Goal: Task Accomplishment & Management: Manage account settings

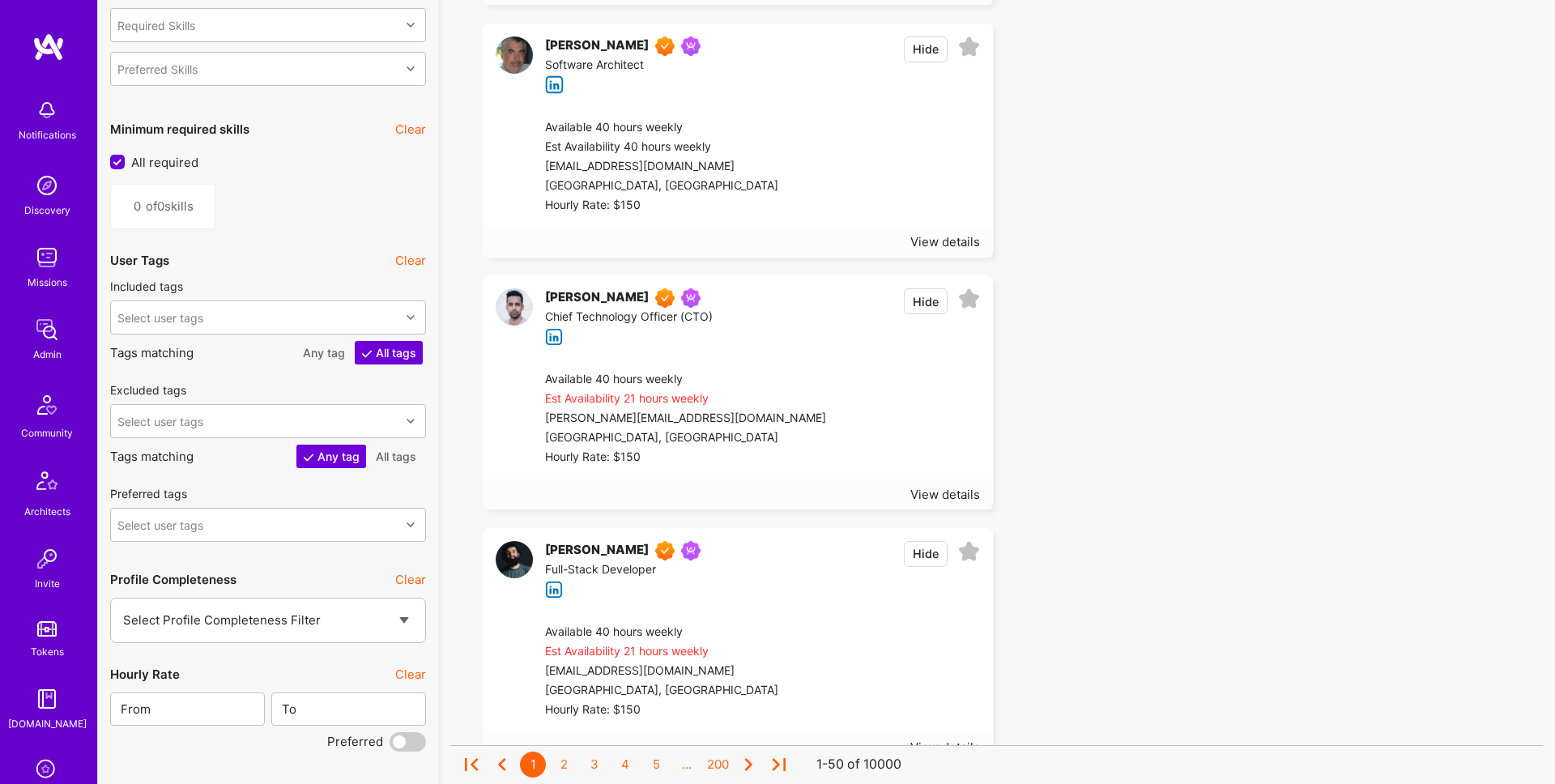
scroll to position [850, 0]
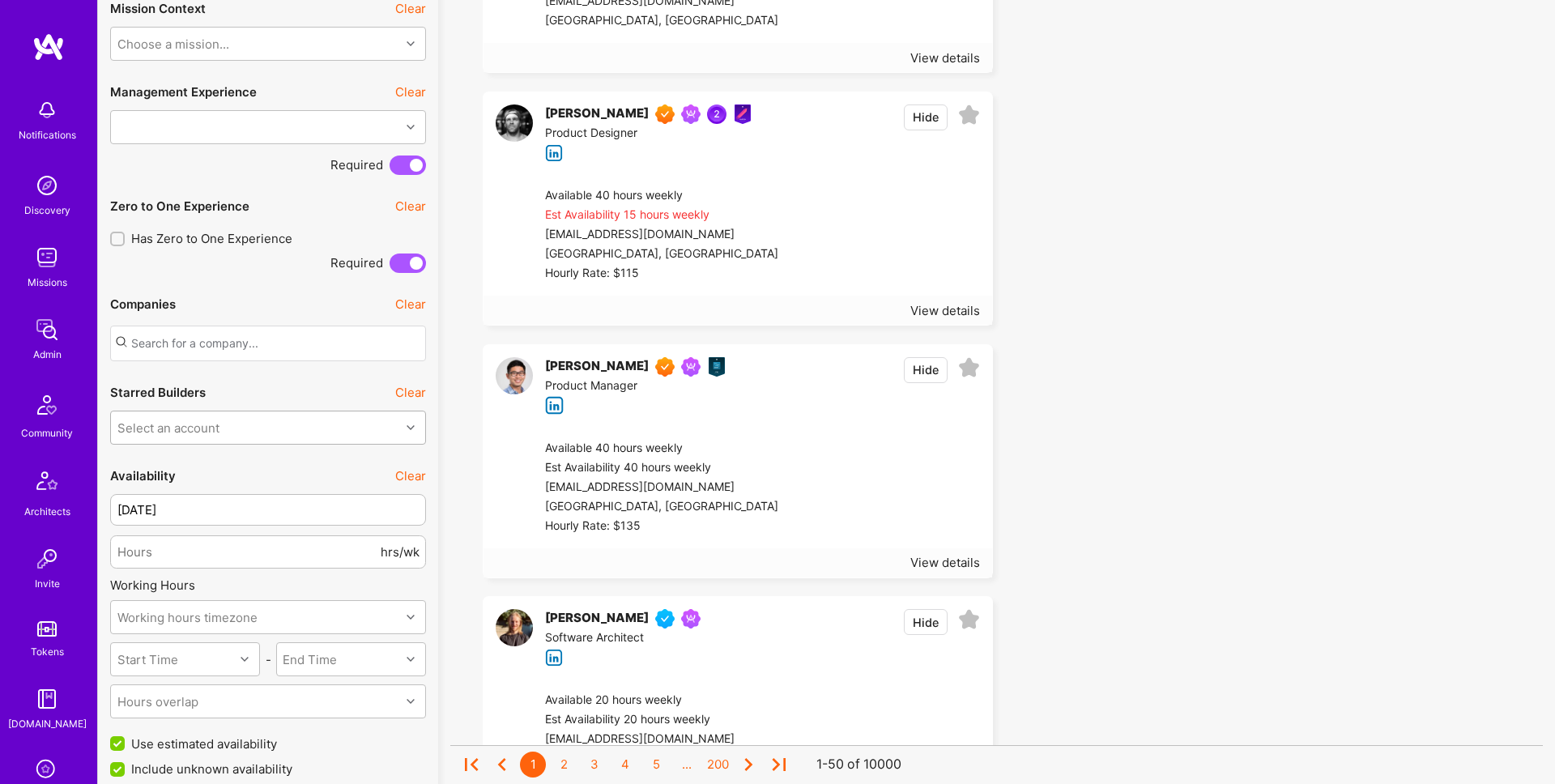
click at [409, 419] on div at bounding box center [412, 428] width 25 height 21
click at [364, 420] on div "Select an account" at bounding box center [256, 427] width 289 height 32
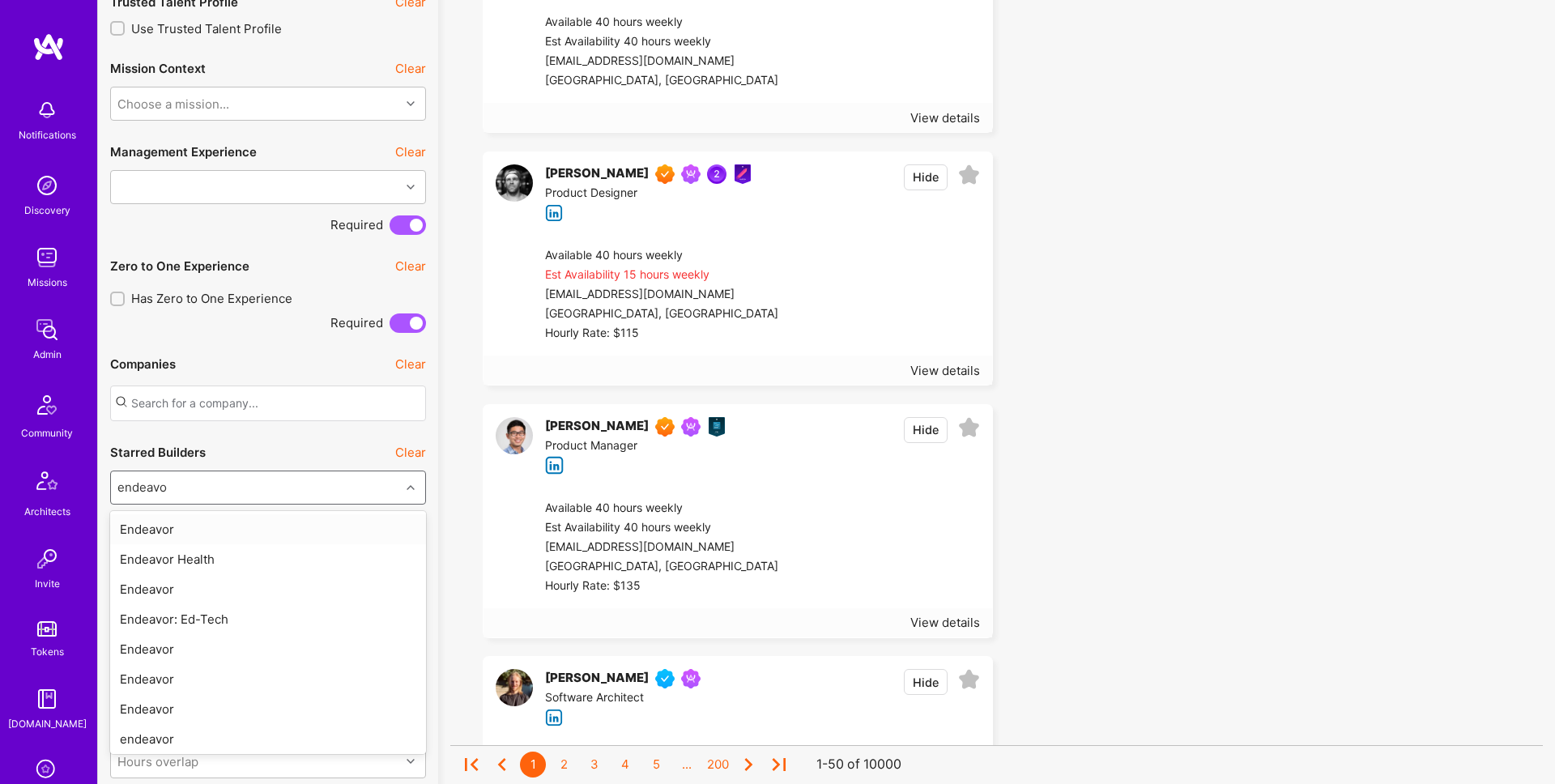
scroll to position [787, 0]
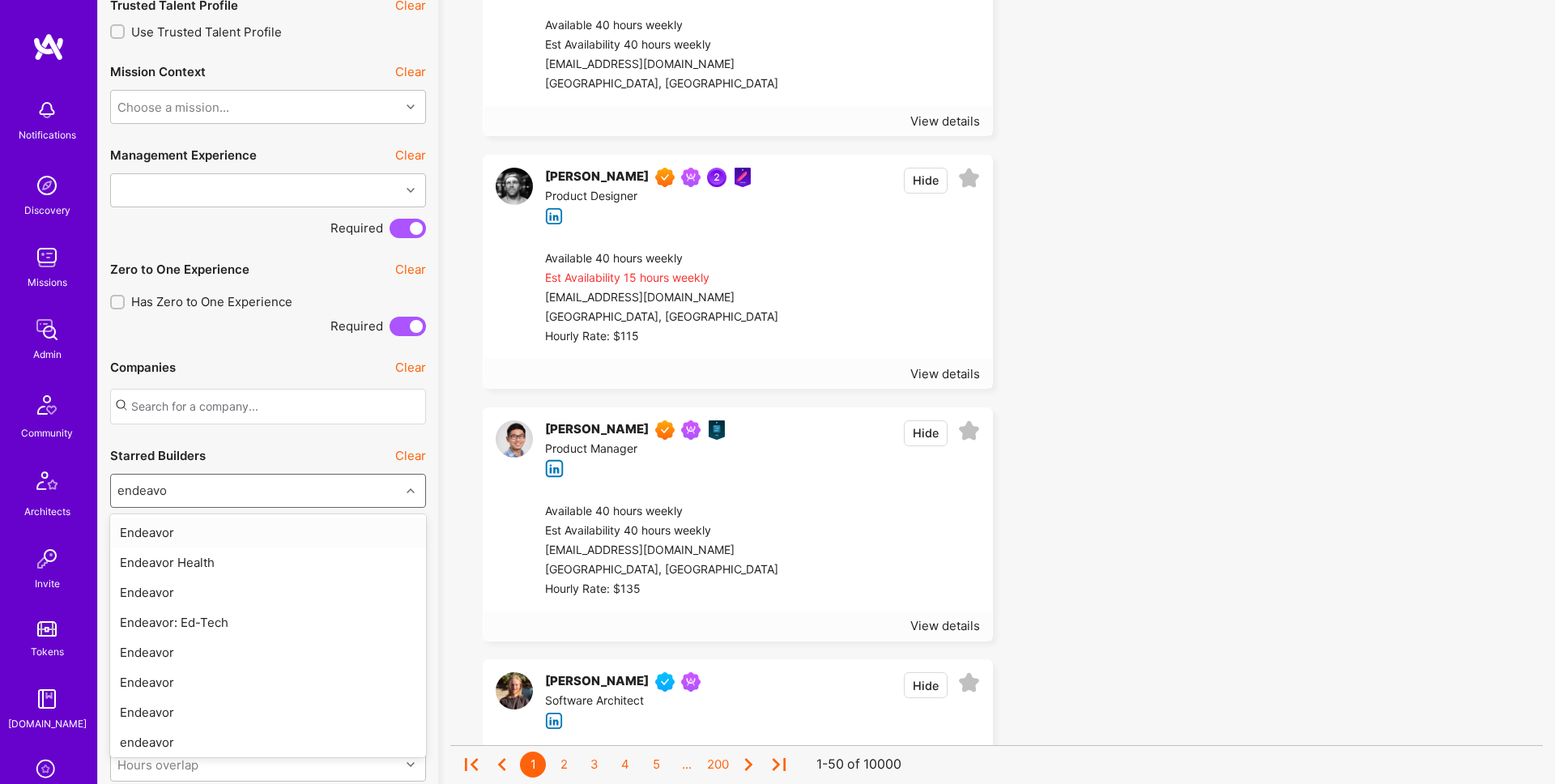
type input "endeavo"
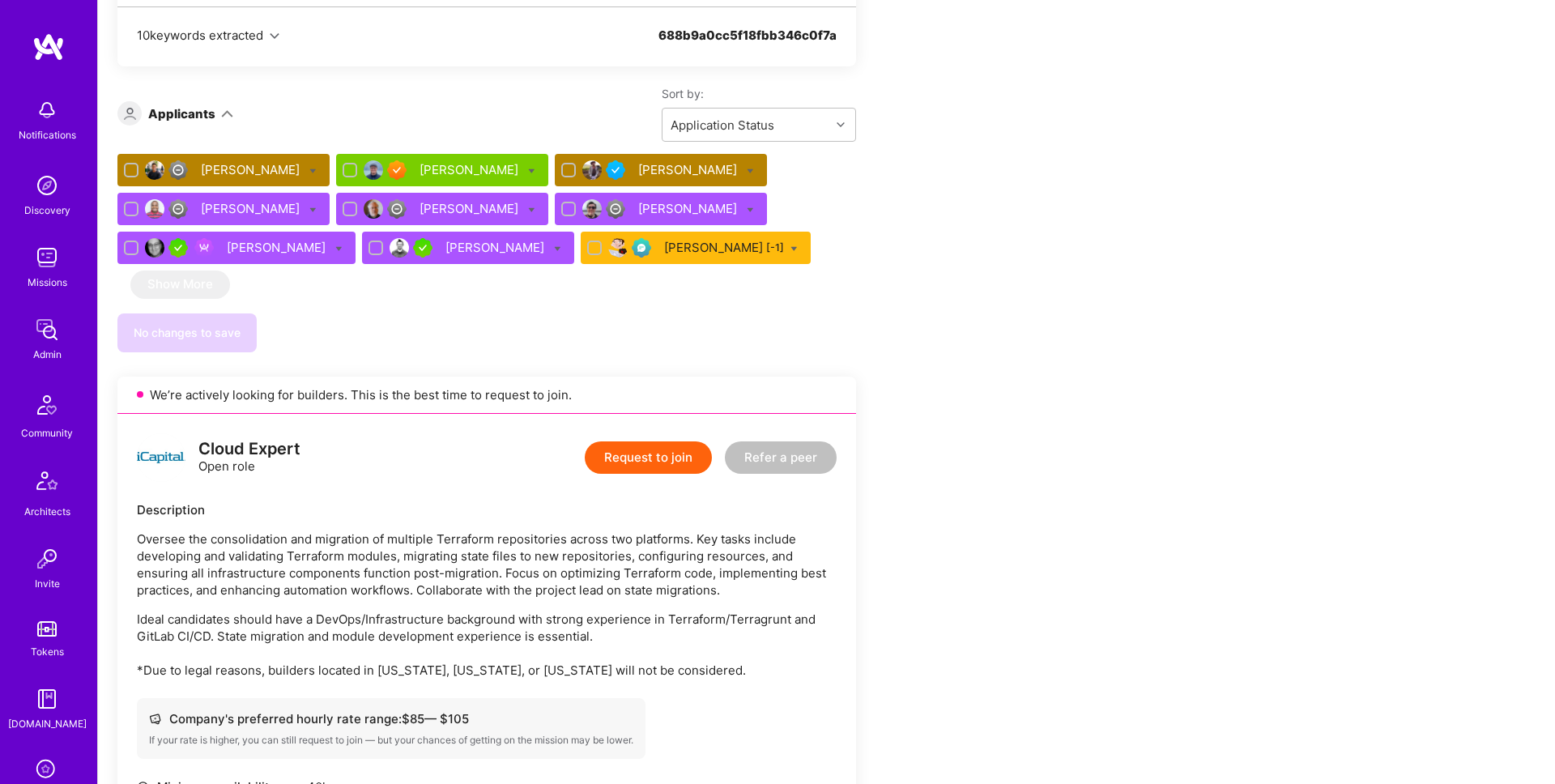
scroll to position [1258, 0]
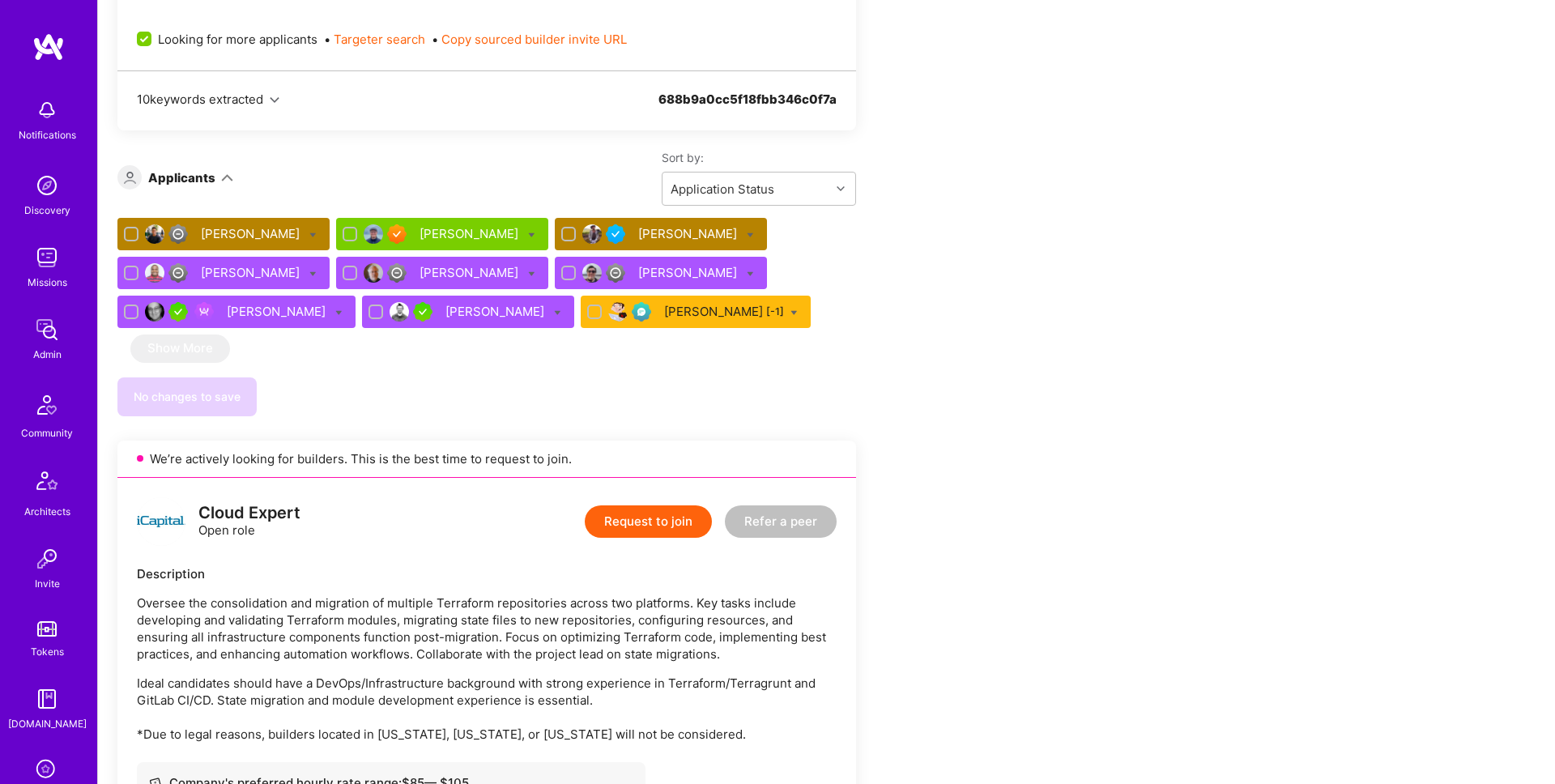
click at [747, 232] on icon at bounding box center [750, 234] width 7 height 7
checkbox input "true"
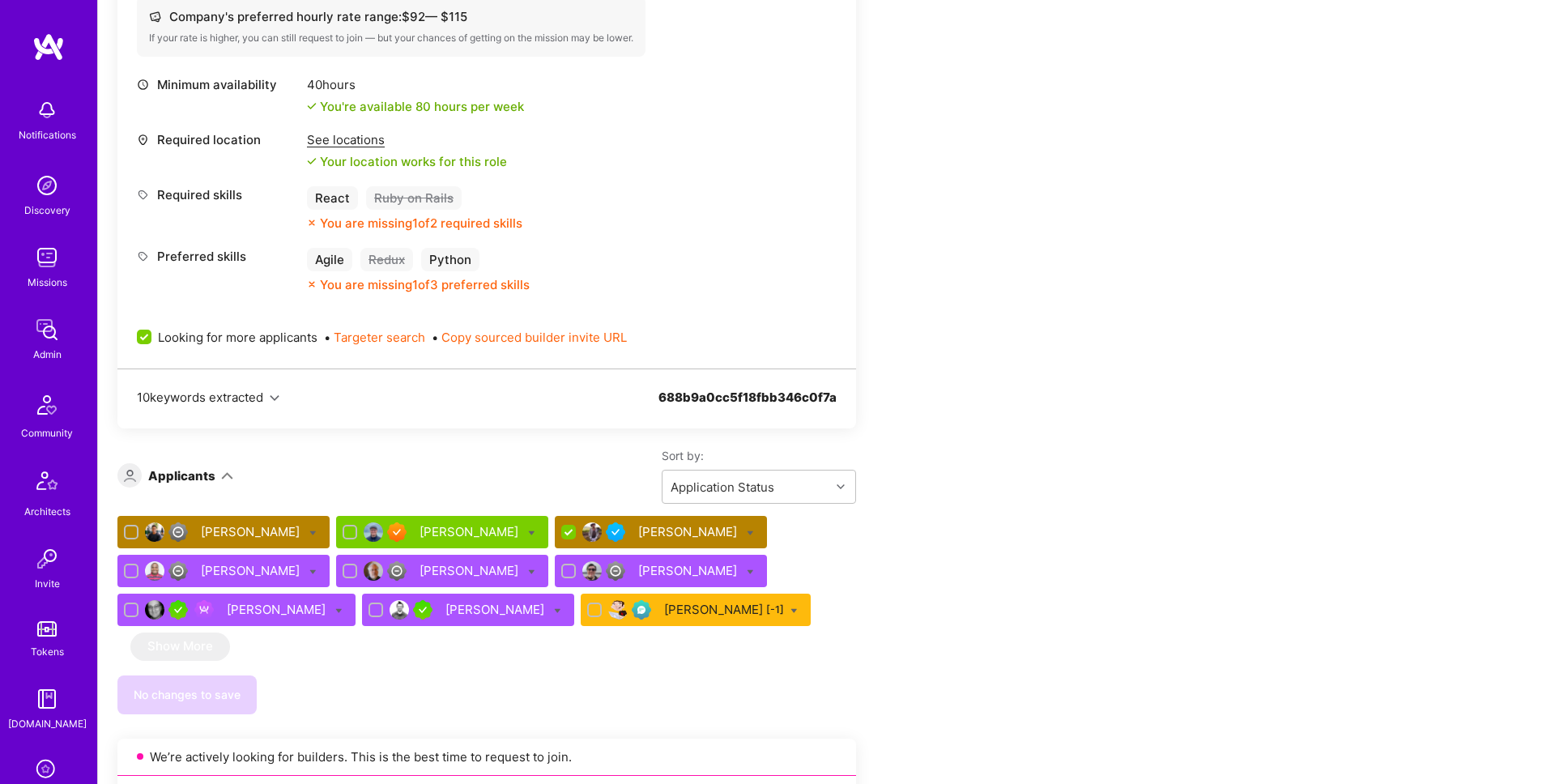
scroll to position [1027, 0]
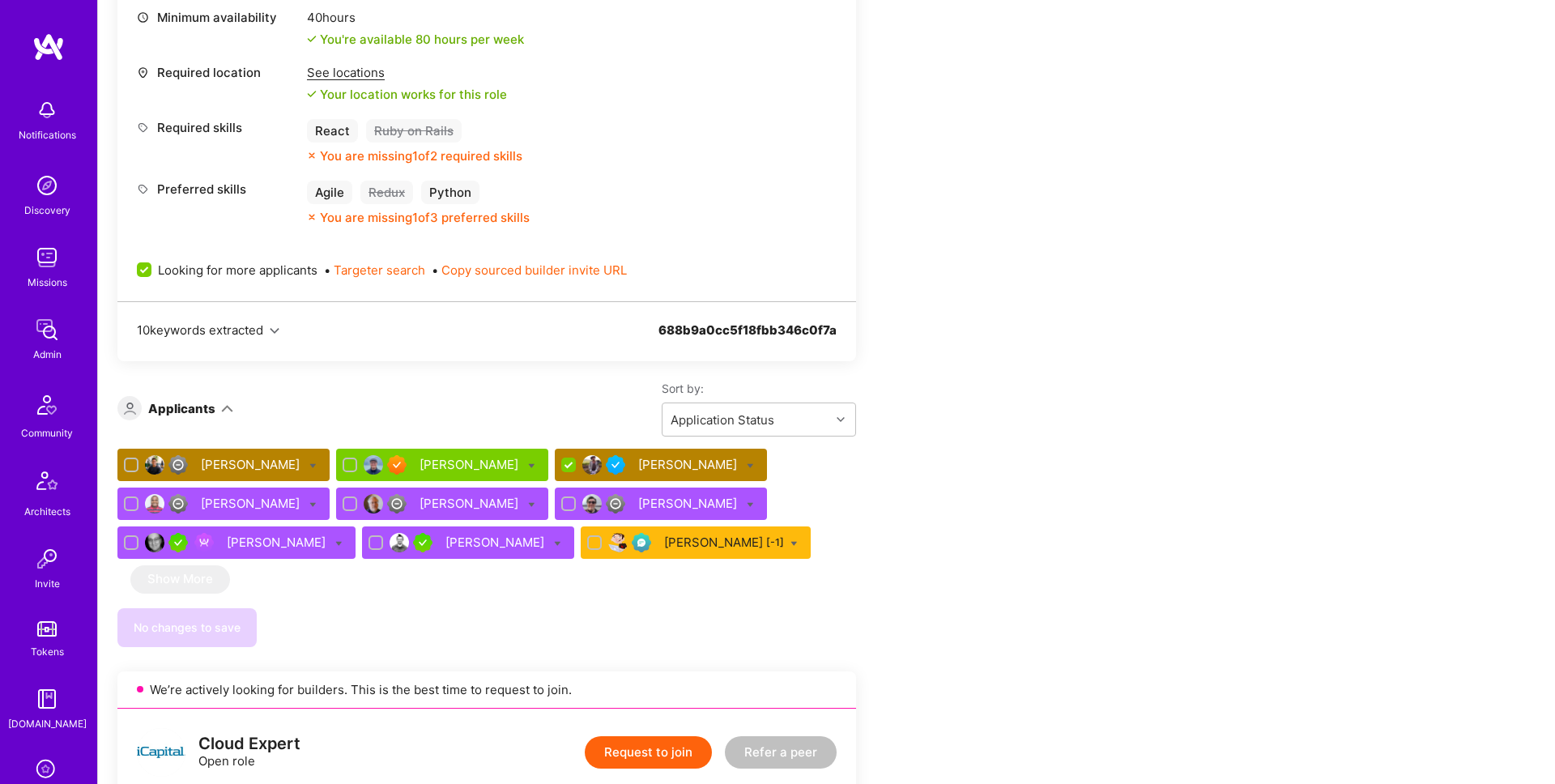
click at [747, 465] on icon at bounding box center [750, 465] width 7 height 7
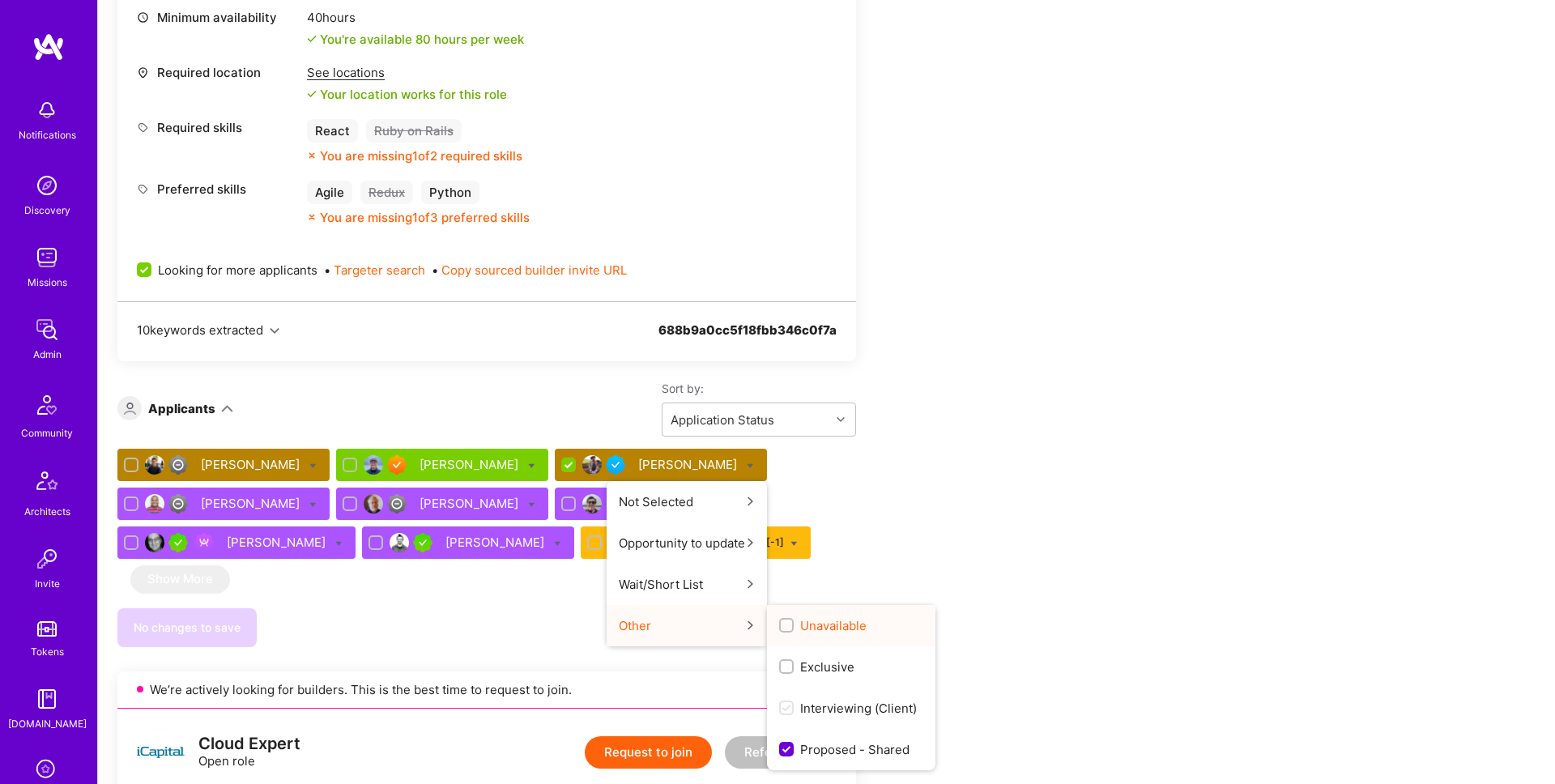
click at [779, 624] on div "button" at bounding box center [787, 625] width 15 height 15
click at [782, 624] on input "Unavailable" at bounding box center [788, 626] width 12 height 12
checkbox input "true"
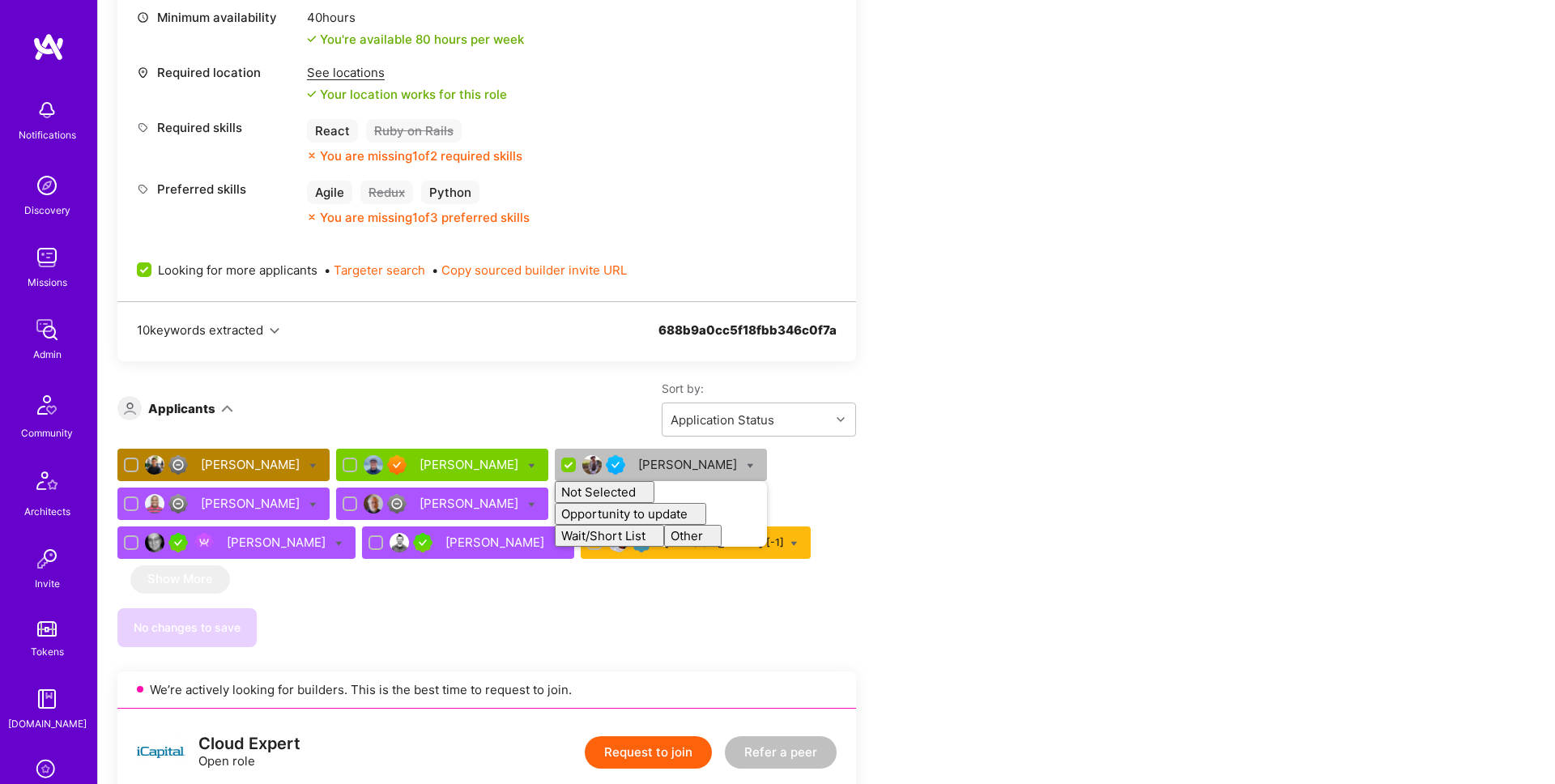
checkbox input "false"
drag, startPoint x: 980, startPoint y: 477, endPoint x: 881, endPoint y: 489, distance: 99.7
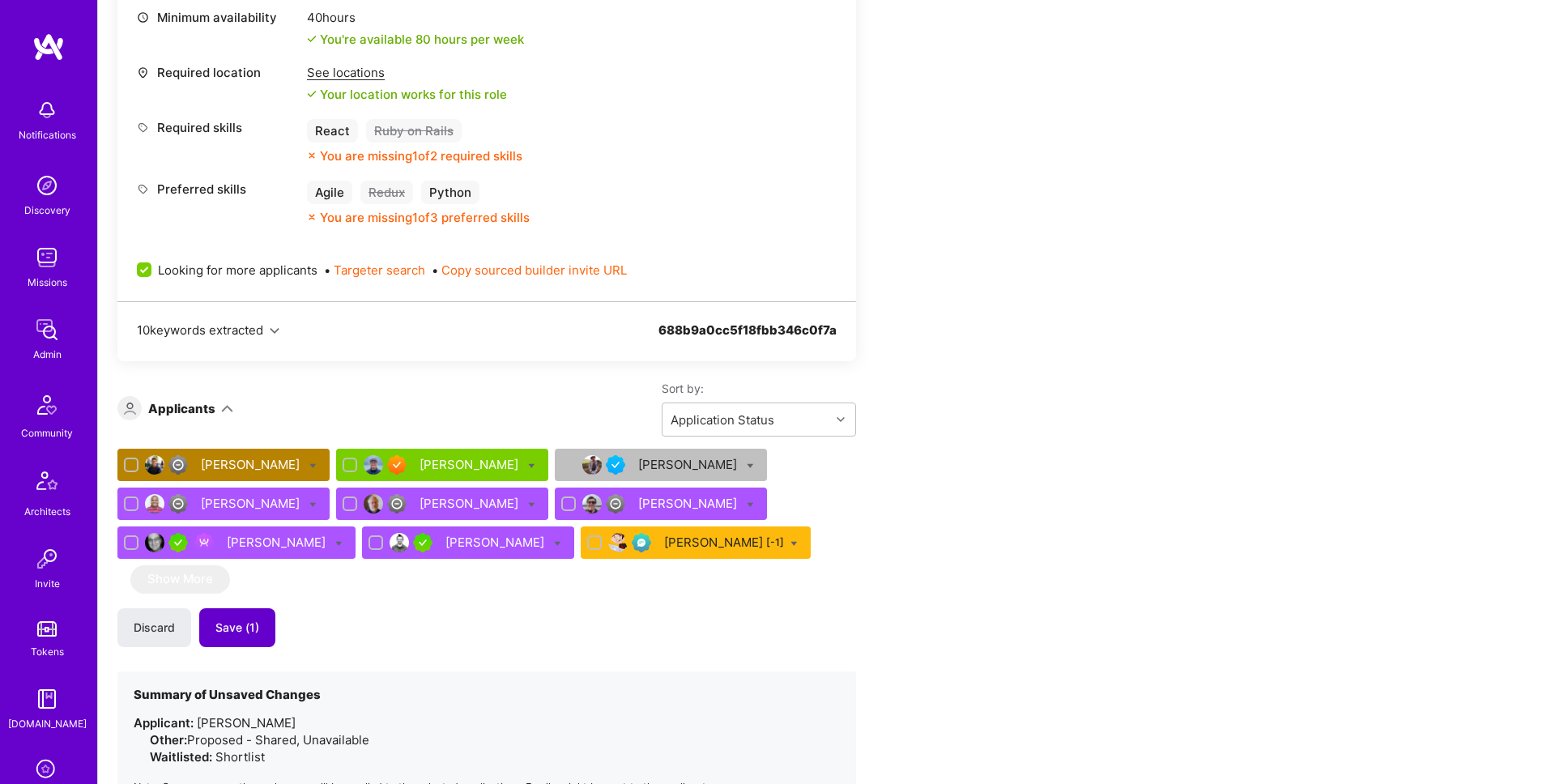
click at [254, 629] on span "Save (1)" at bounding box center [237, 627] width 44 height 16
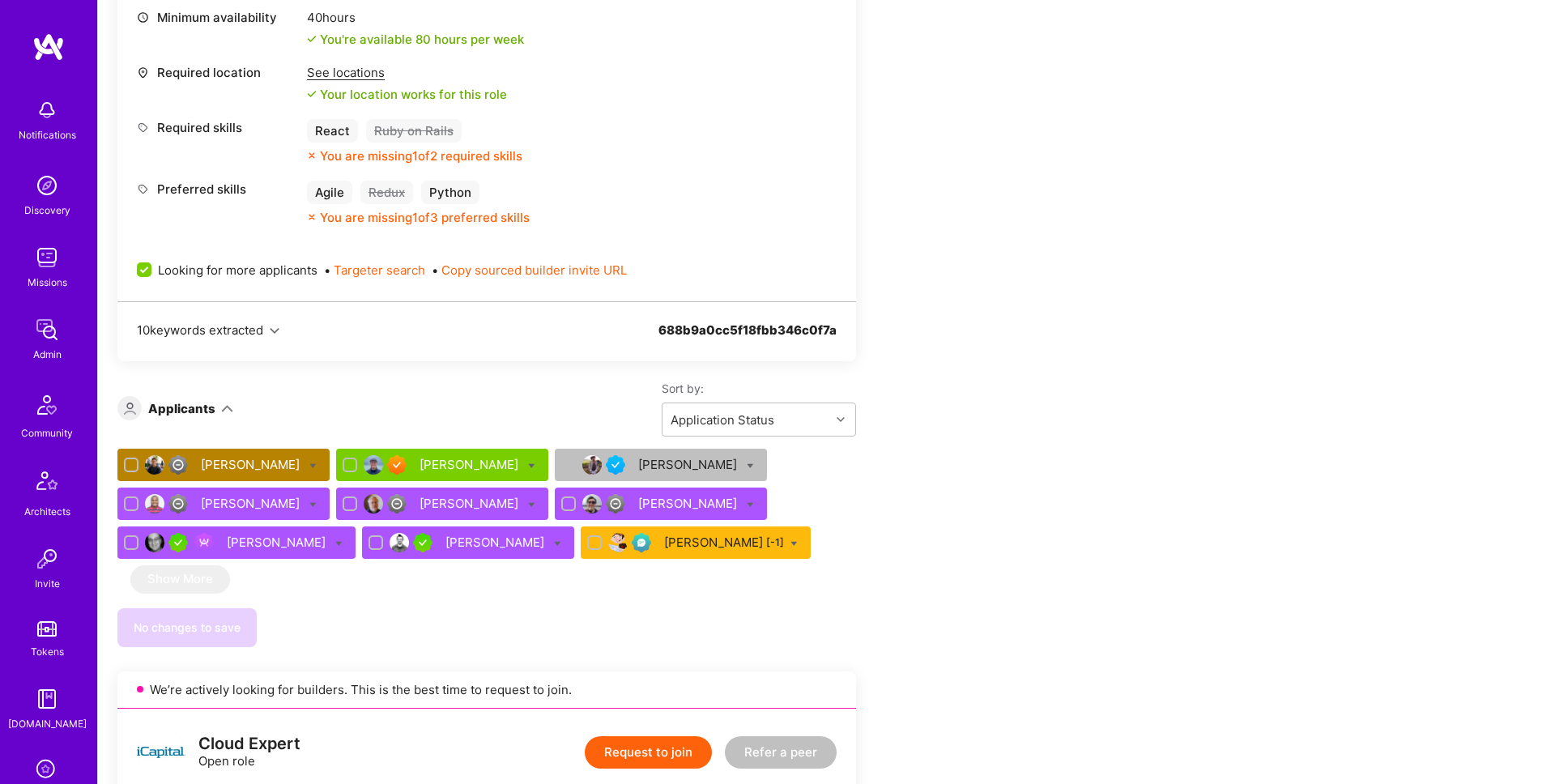
click at [251, 465] on div "Sayem Khan" at bounding box center [252, 464] width 102 height 17
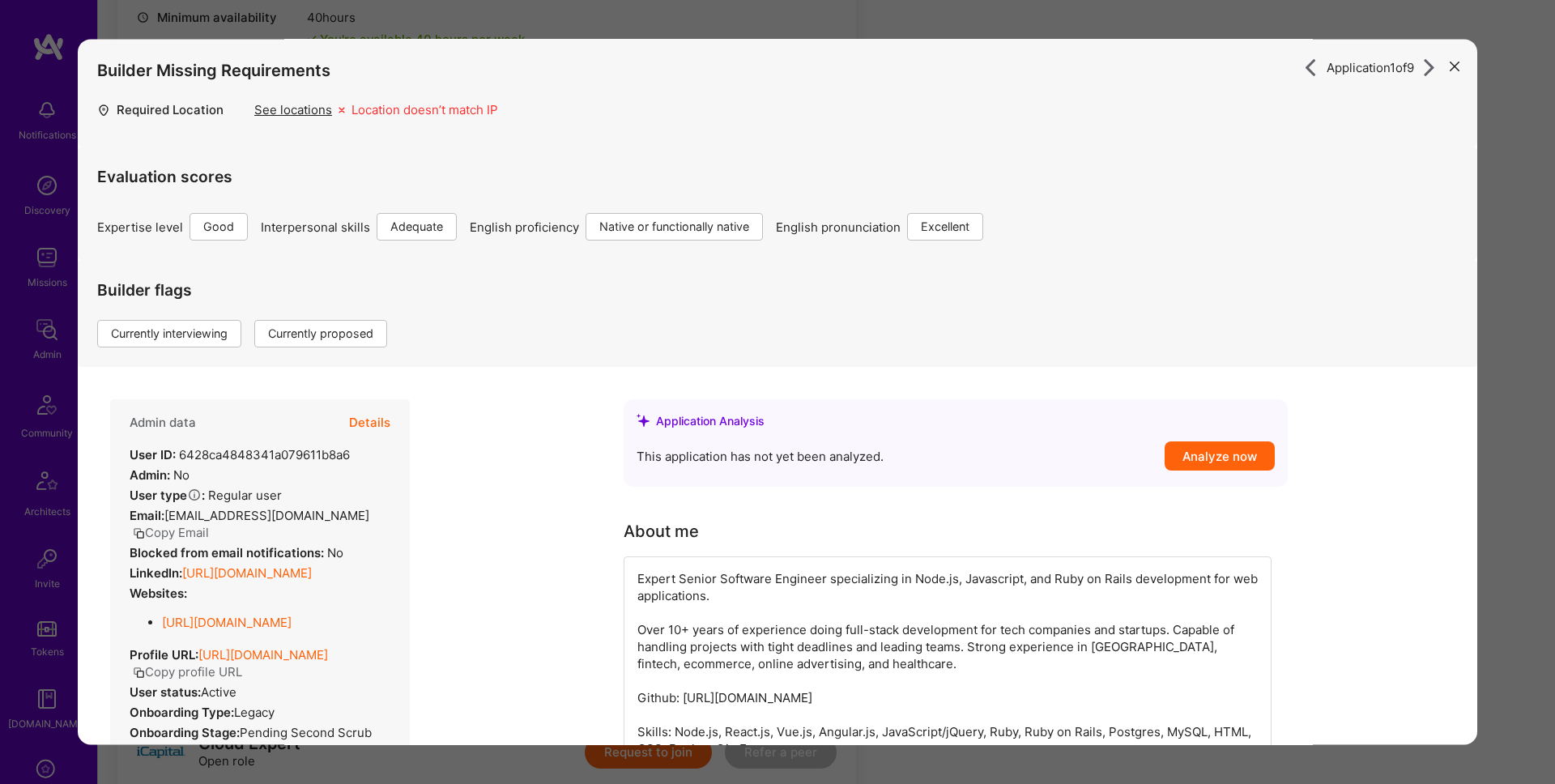
click at [374, 423] on button "Details" at bounding box center [369, 423] width 41 height 47
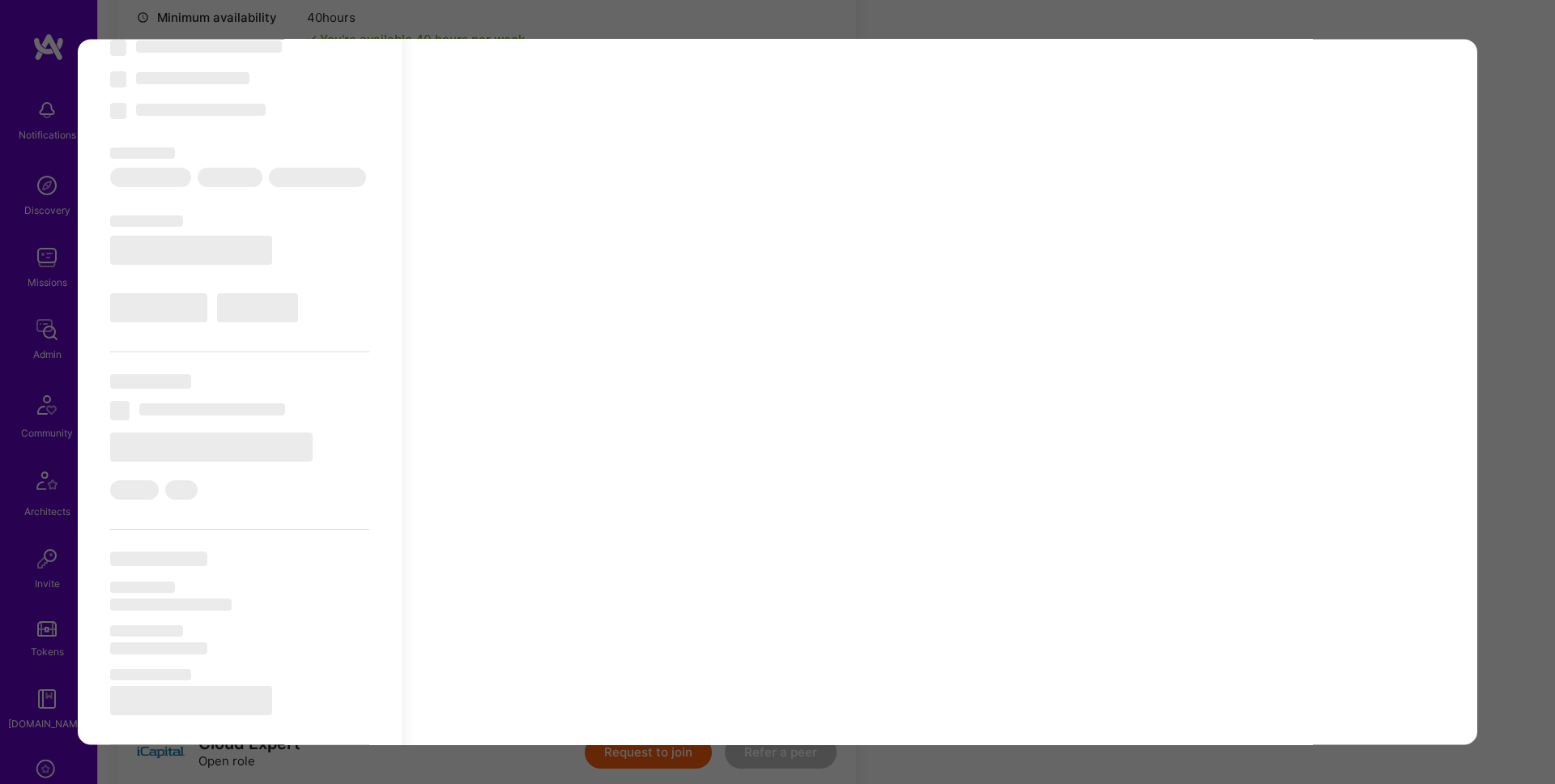
scroll to position [213, 0]
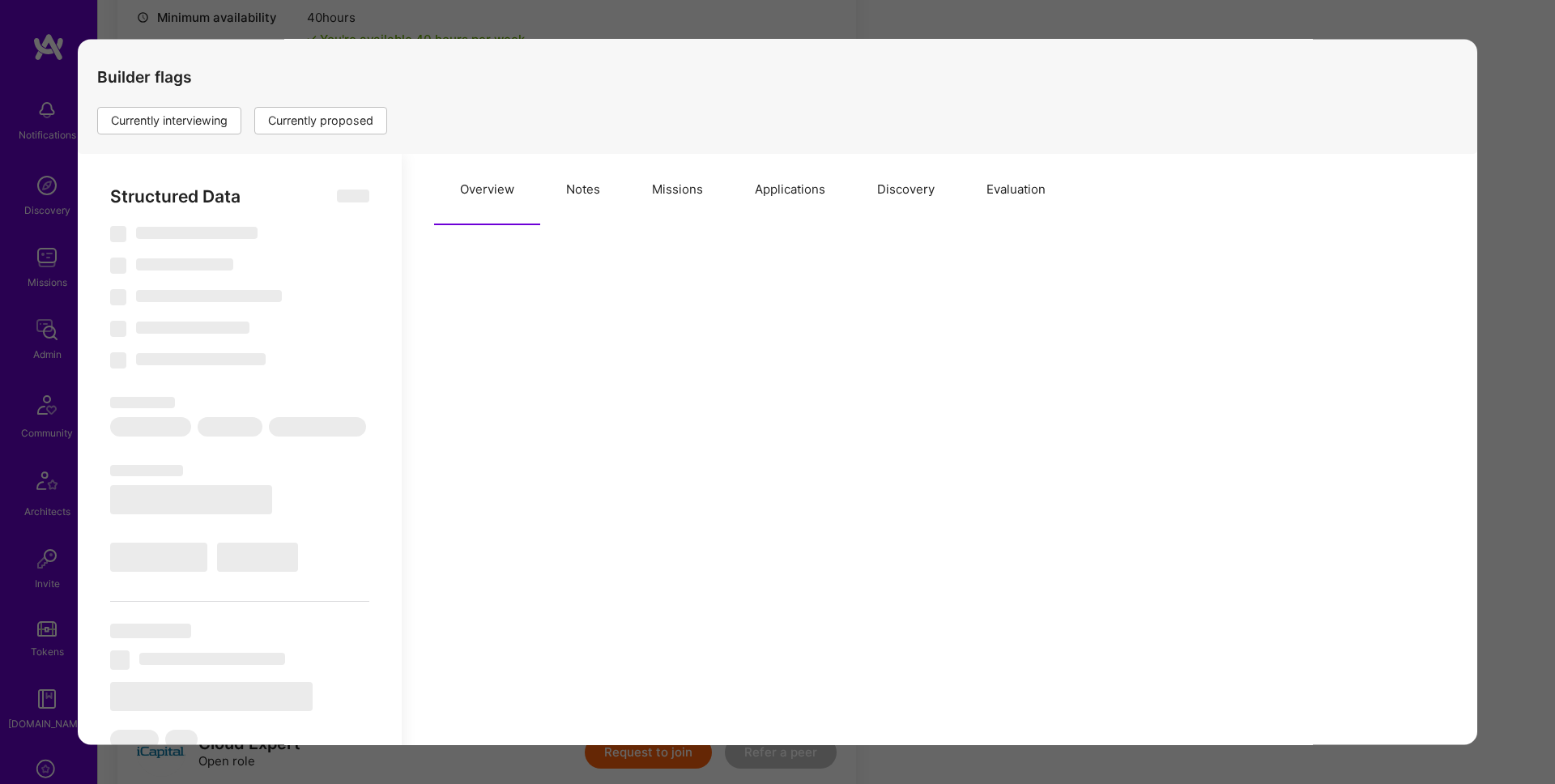
select select "Right Now"
select select "4"
select select "3"
select select "7"
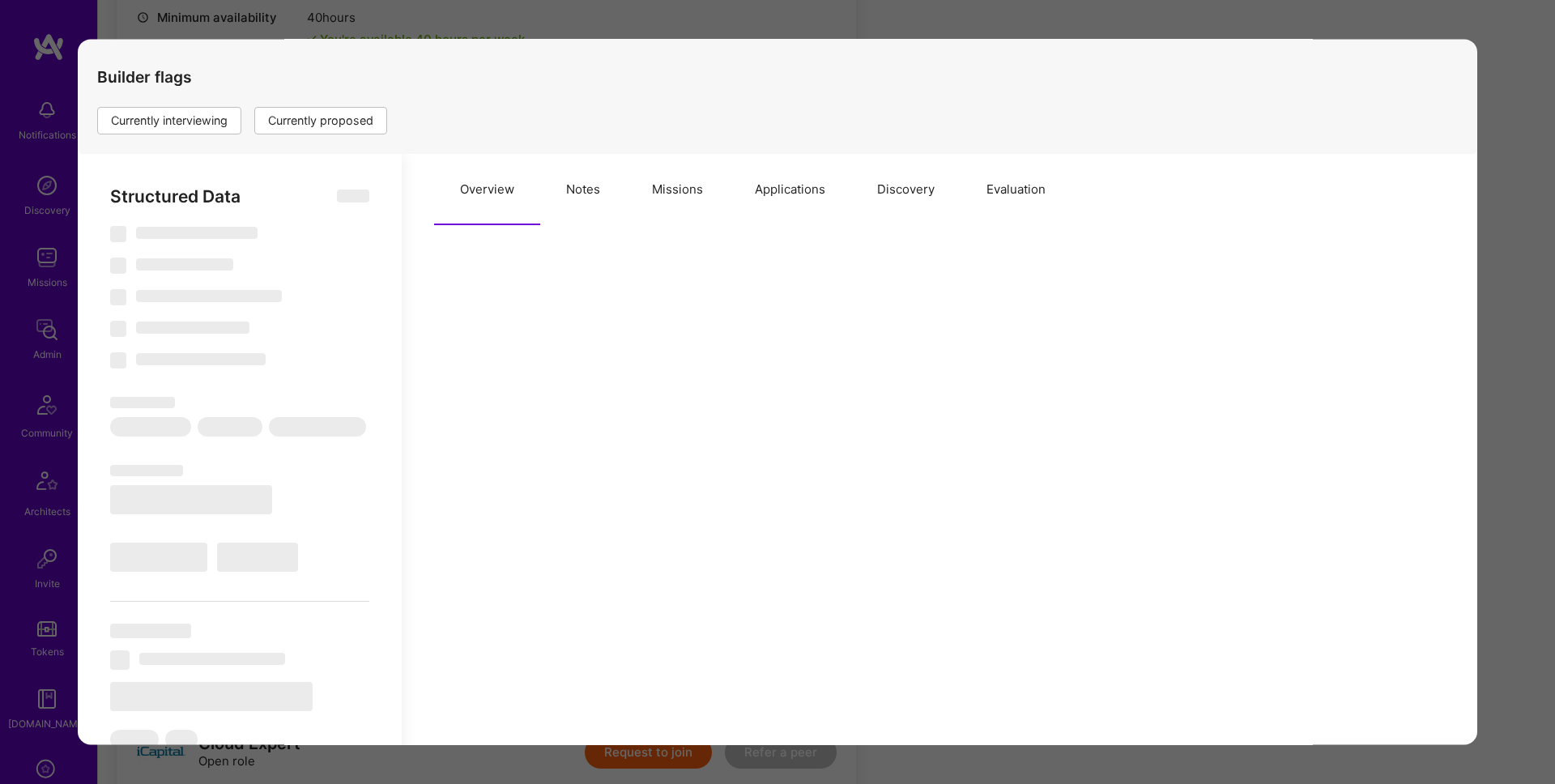
select select "US"
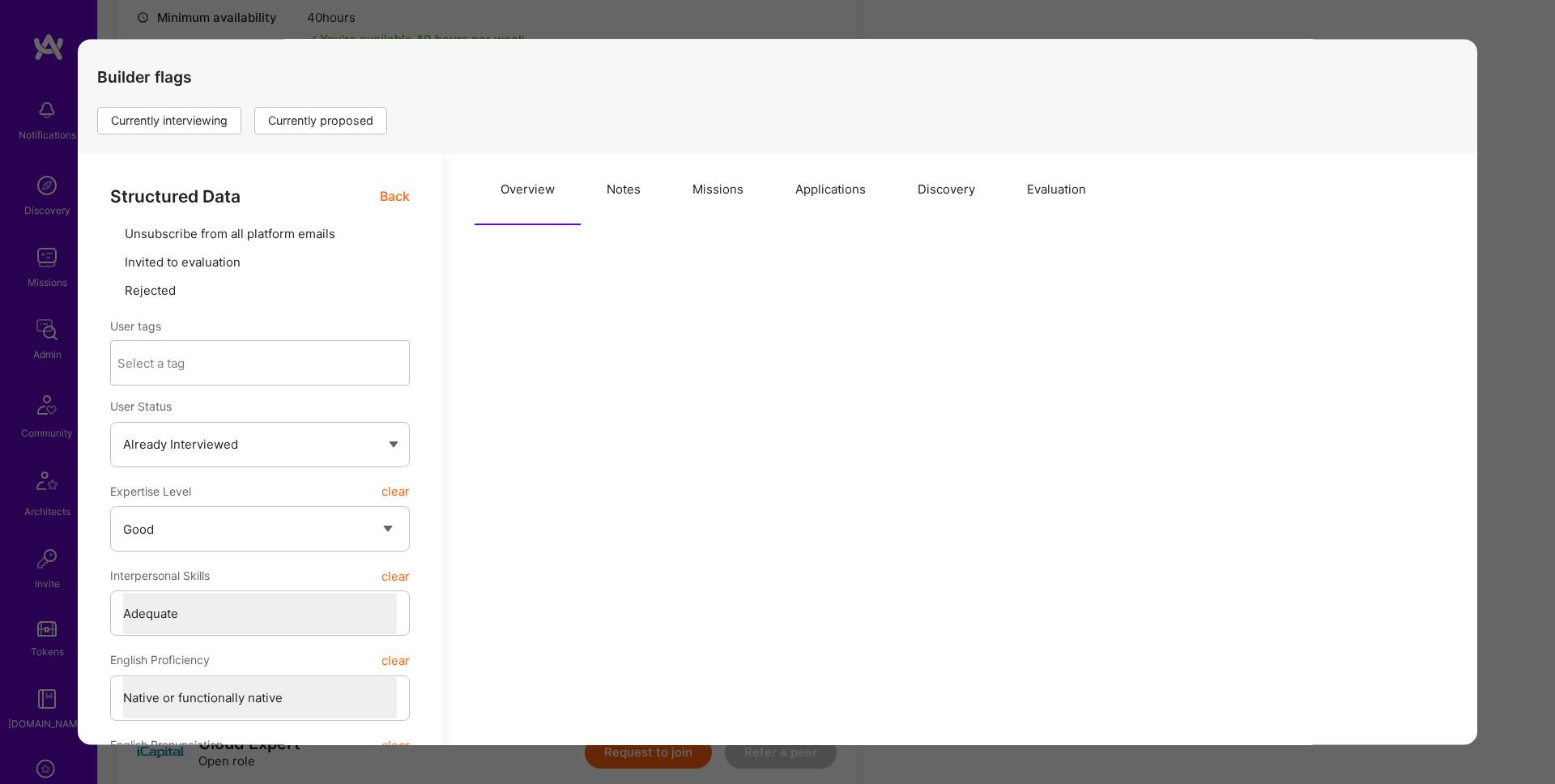
scroll to position [0, 0]
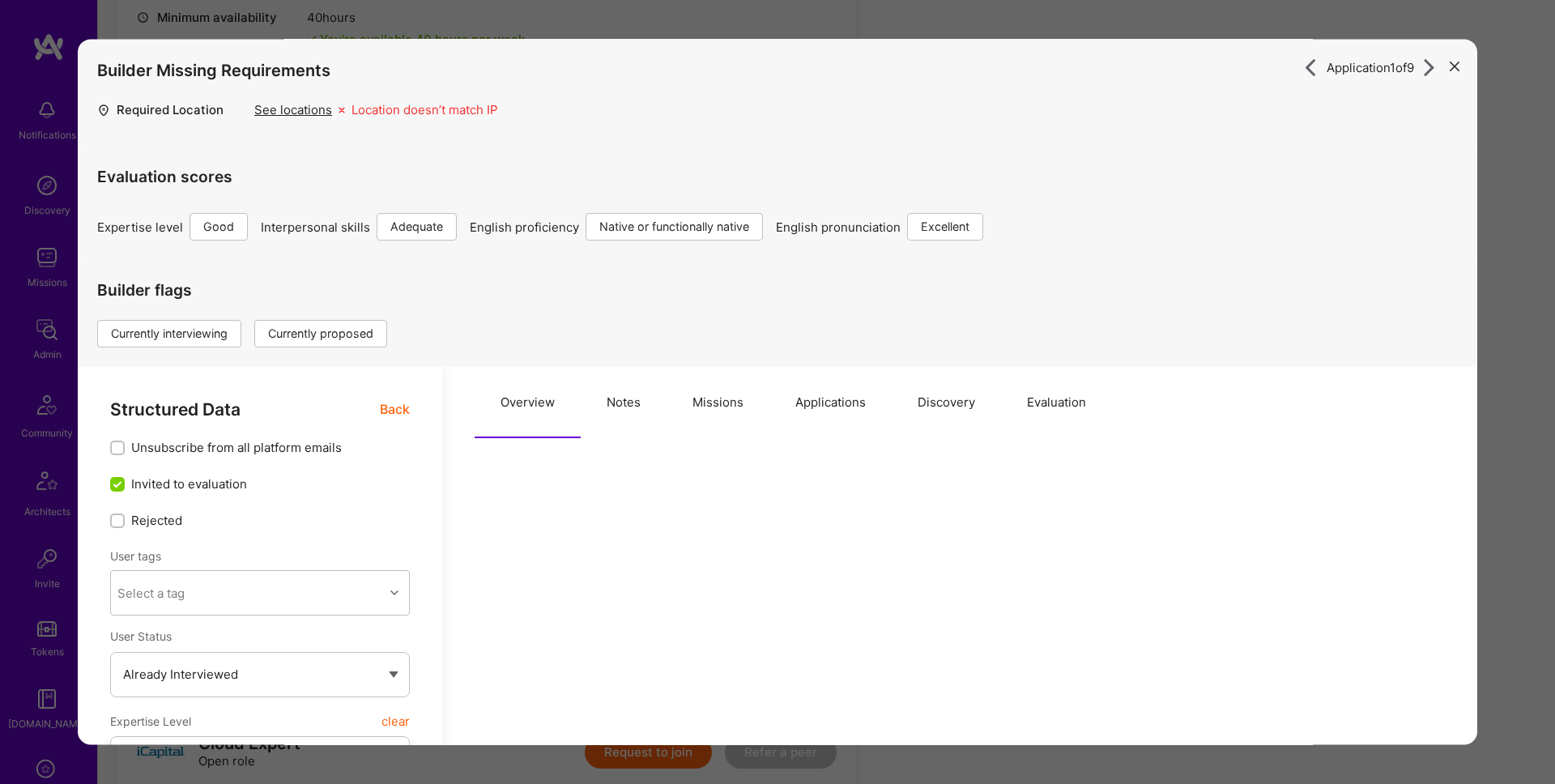
click at [615, 404] on button "Notes" at bounding box center [623, 403] width 86 height 71
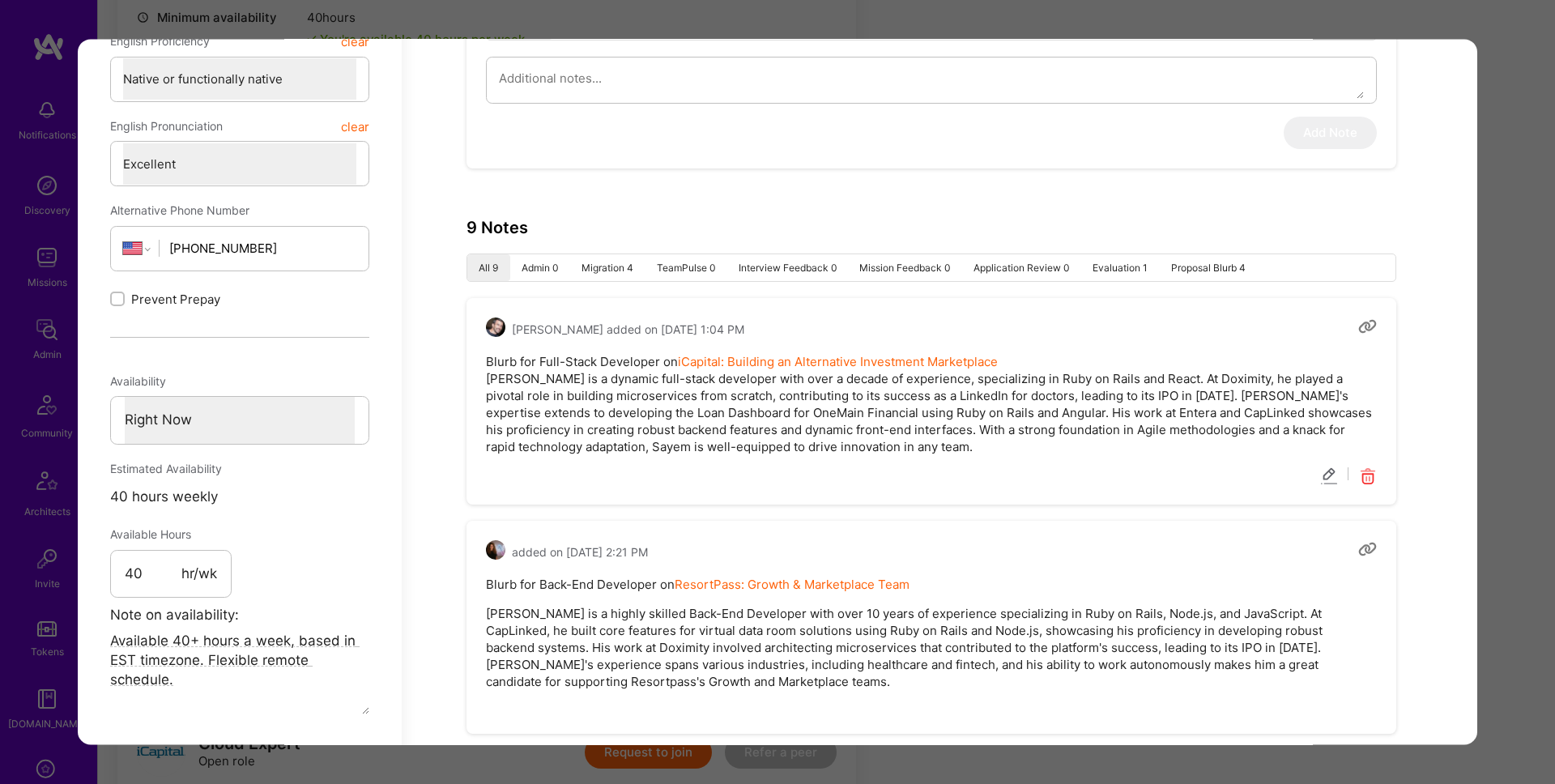
scroll to position [796, 0]
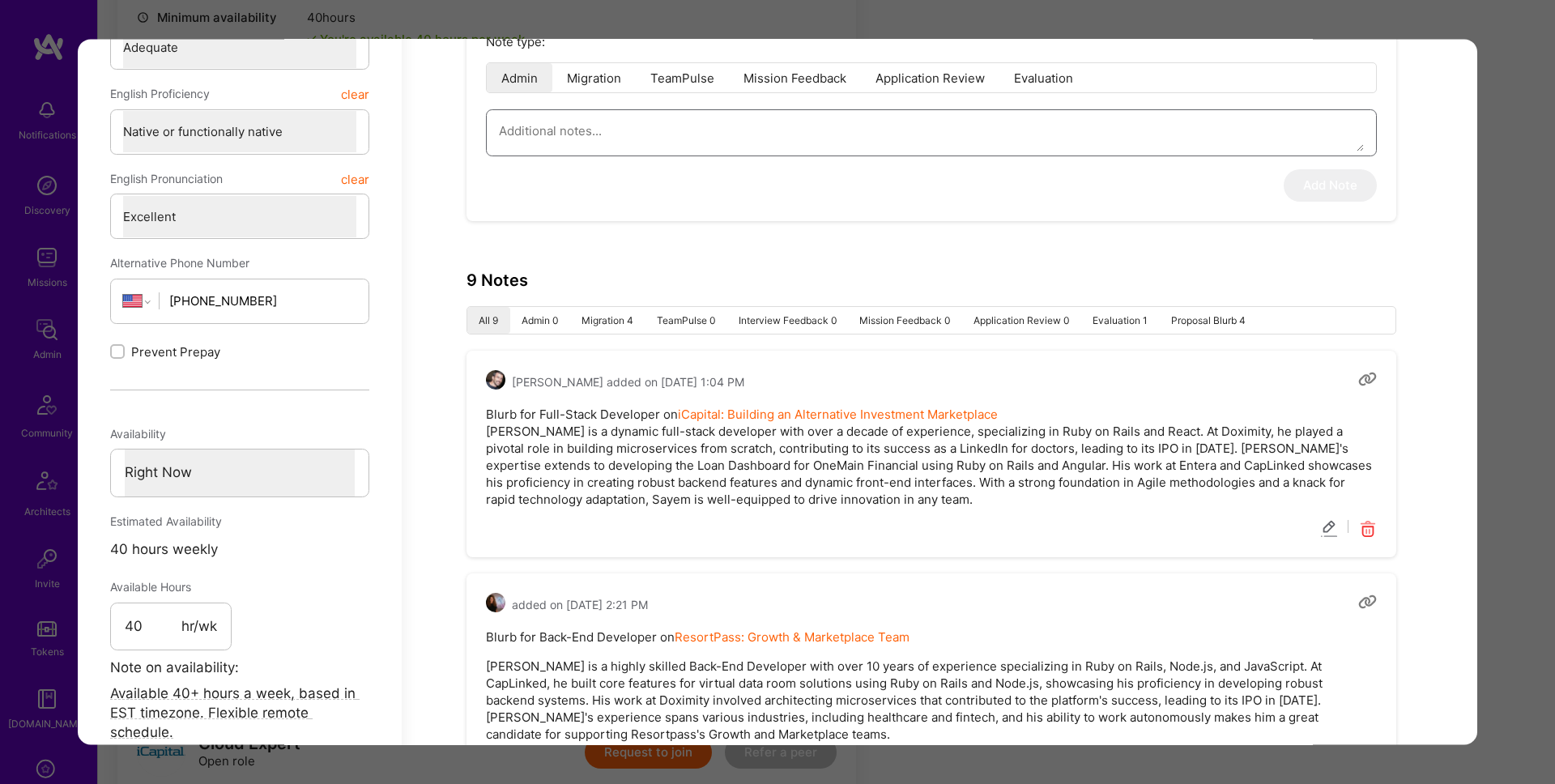
click at [921, 146] on textarea "modal" at bounding box center [931, 132] width 865 height 41
type textarea "x"
type textarea "i"
type textarea "x"
type textarea "ic"
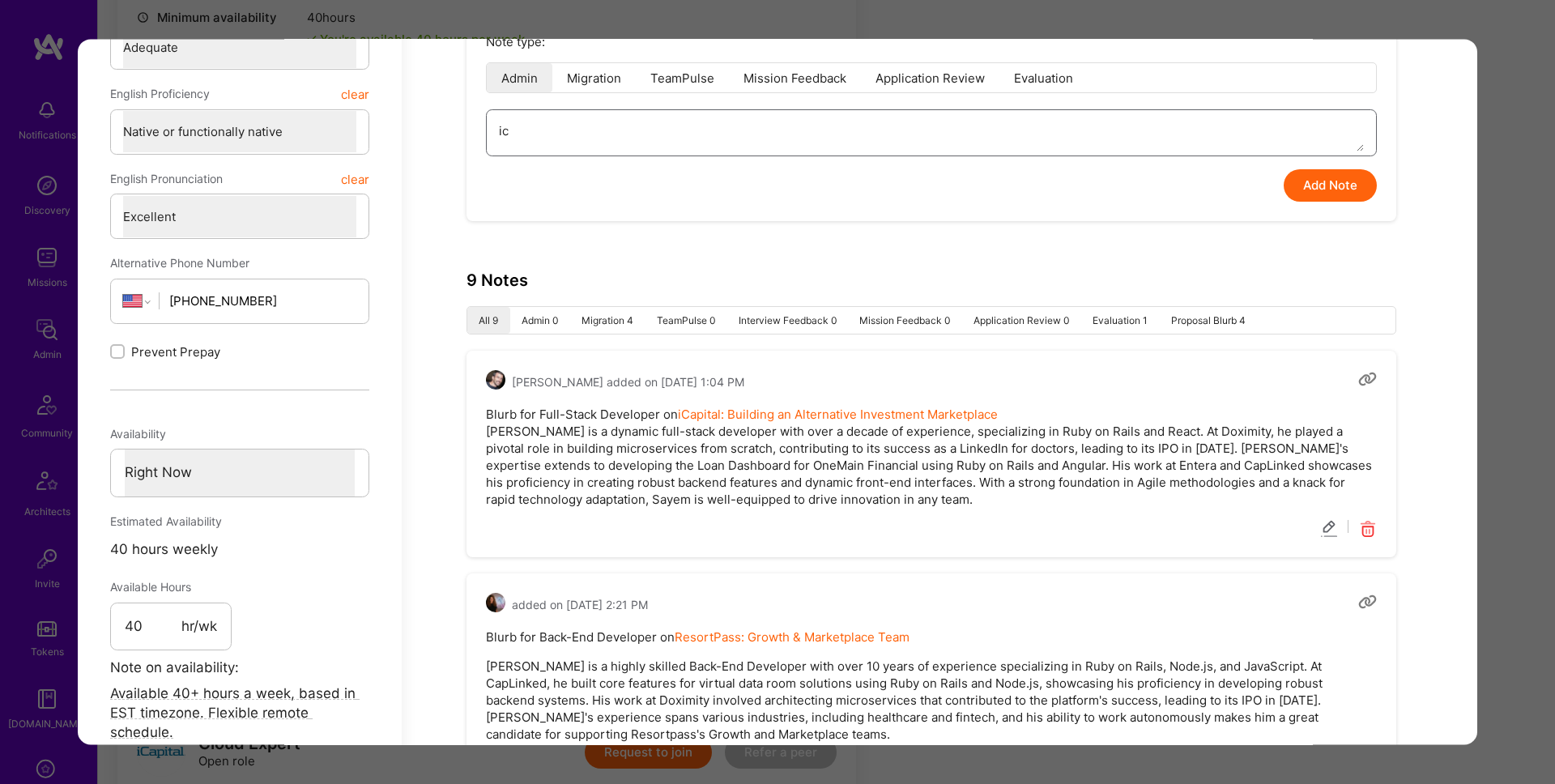
type textarea "x"
type textarea "ica"
type textarea "x"
type textarea "icap"
type textarea "x"
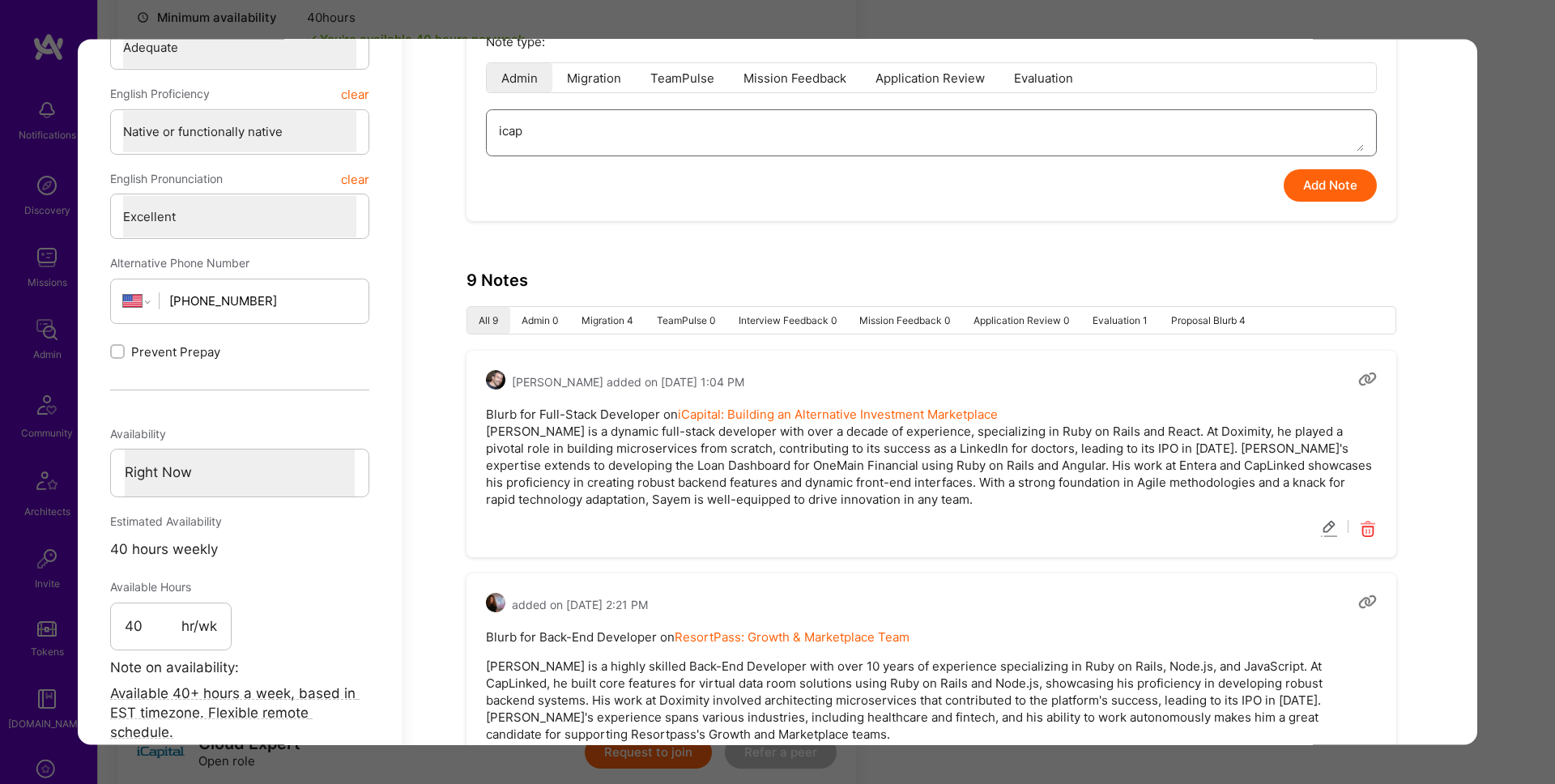
type textarea "icapi"
type textarea "x"
type textarea "icapit"
type textarea "x"
type textarea "icapita"
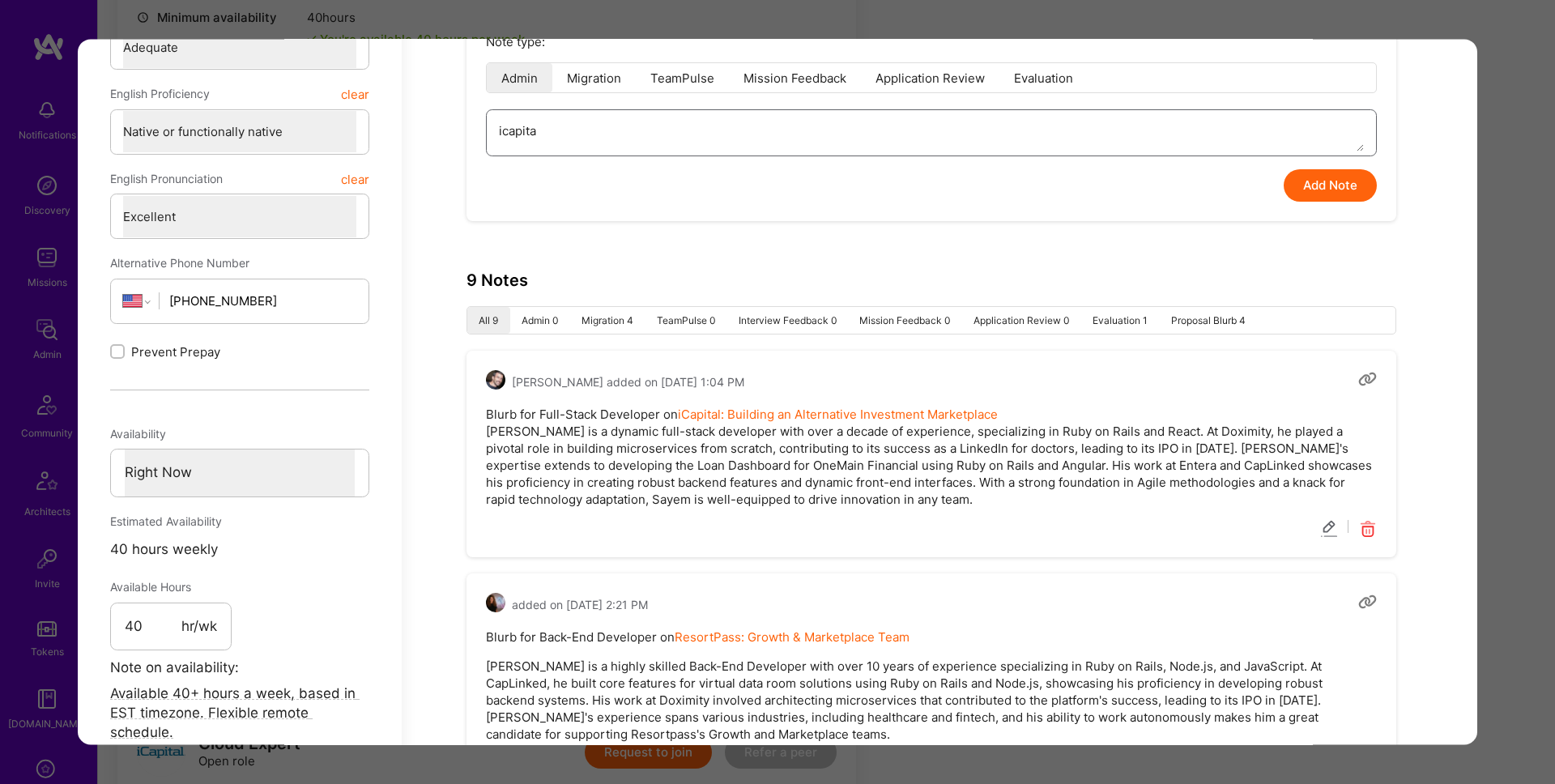
type textarea "x"
type textarea "icapital"
type textarea "x"
type textarea "icapital"
type textarea "x"
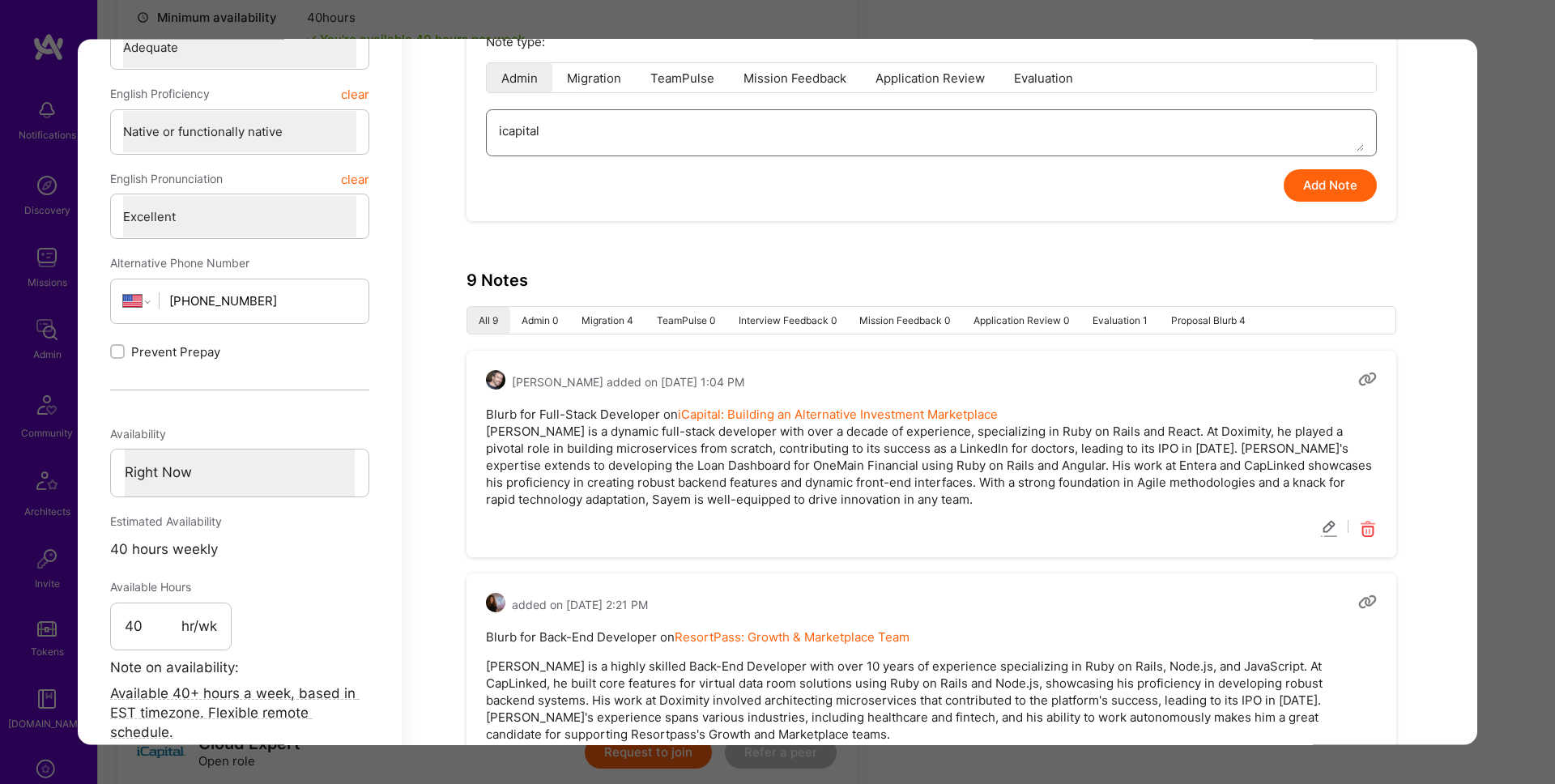
type textarea "icapital i"
type textarea "x"
type textarea "icapital in"
type textarea "x"
type textarea "icapital ine"
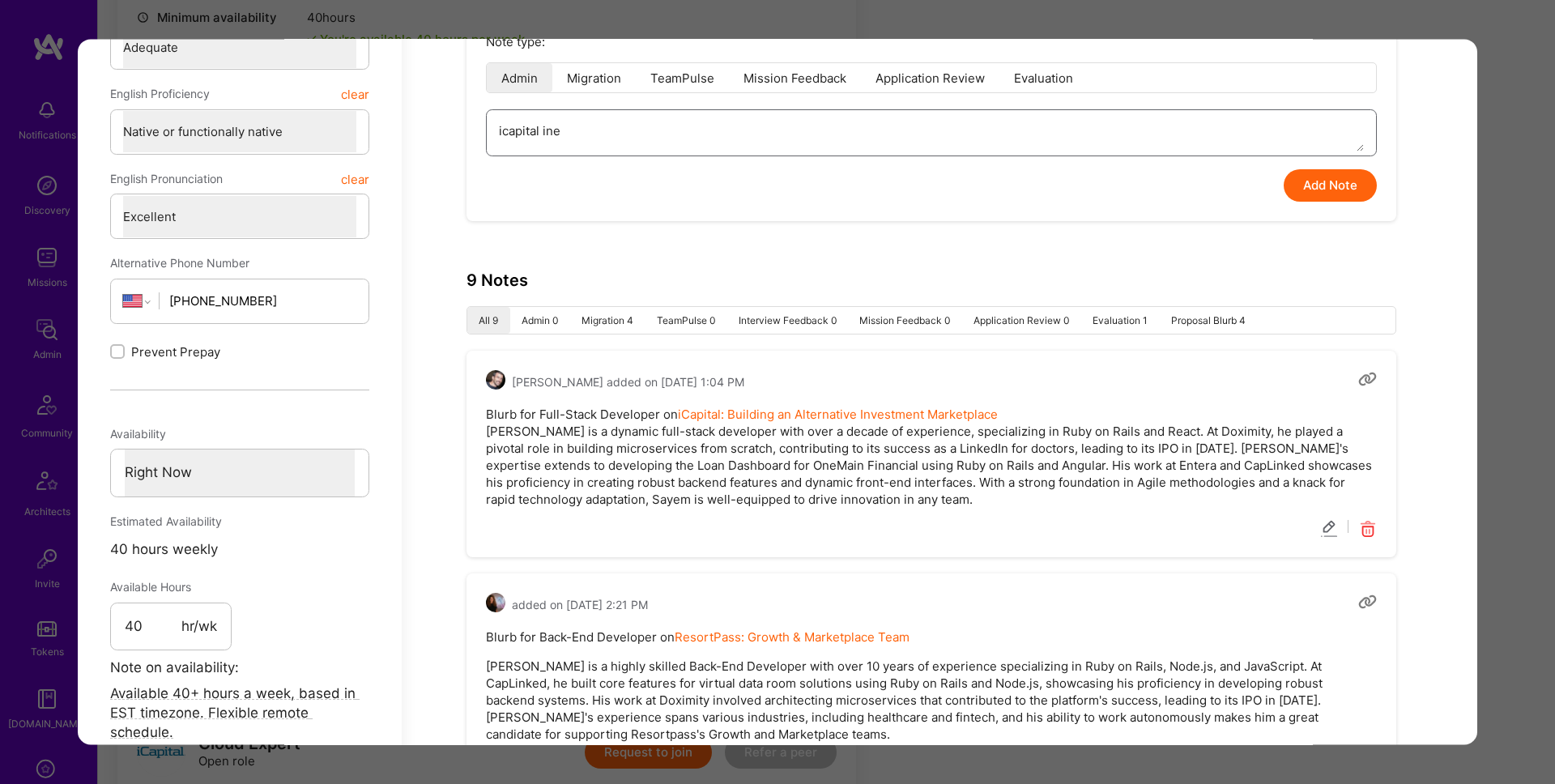
type textarea "x"
type textarea "icapital in"
type textarea "x"
type textarea "icapital int"
type textarea "x"
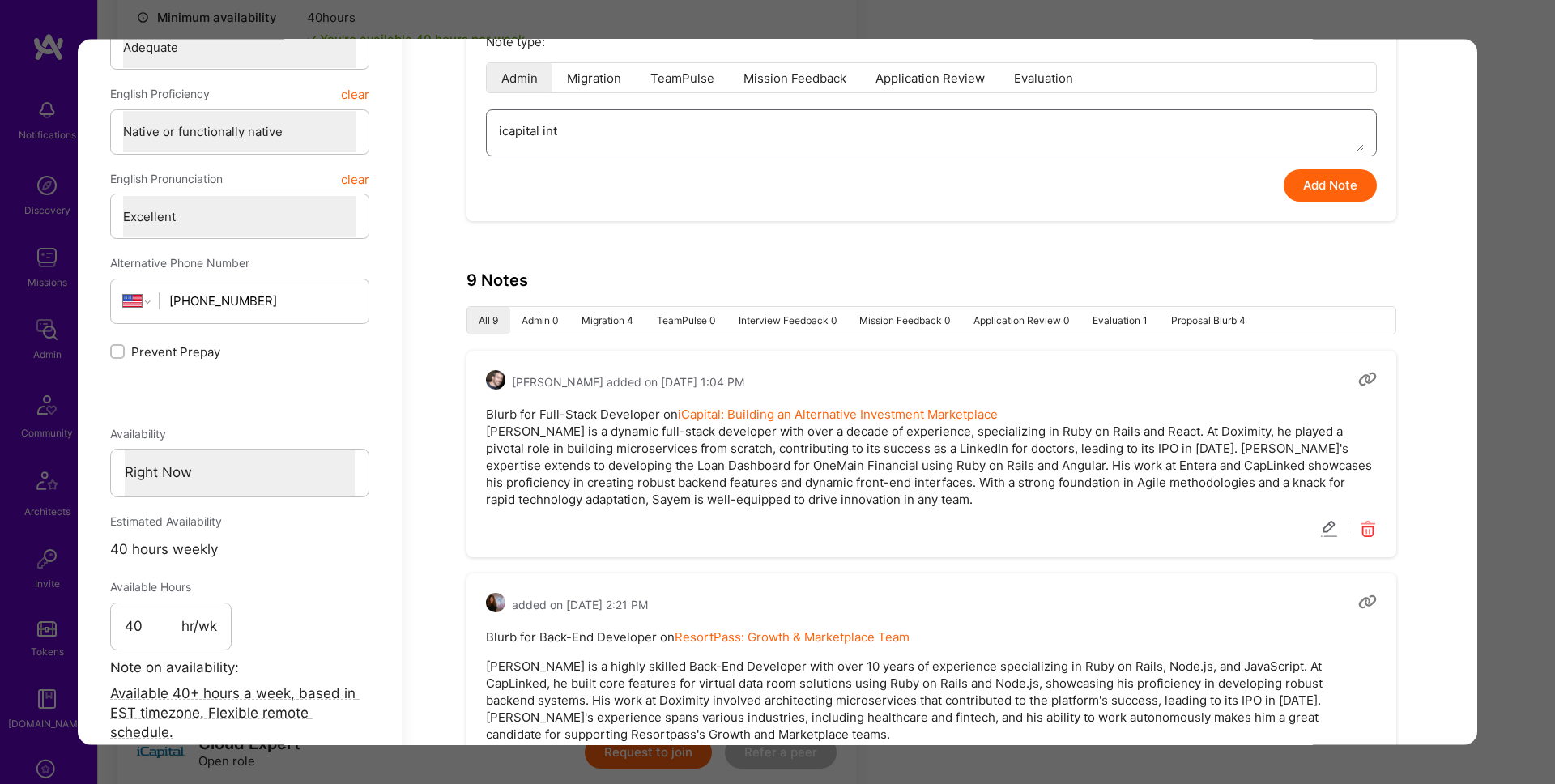
type textarea "icapital inte"
type textarea "x"
type textarea "icapital interv"
type textarea "x"
type textarea "icapital intervi"
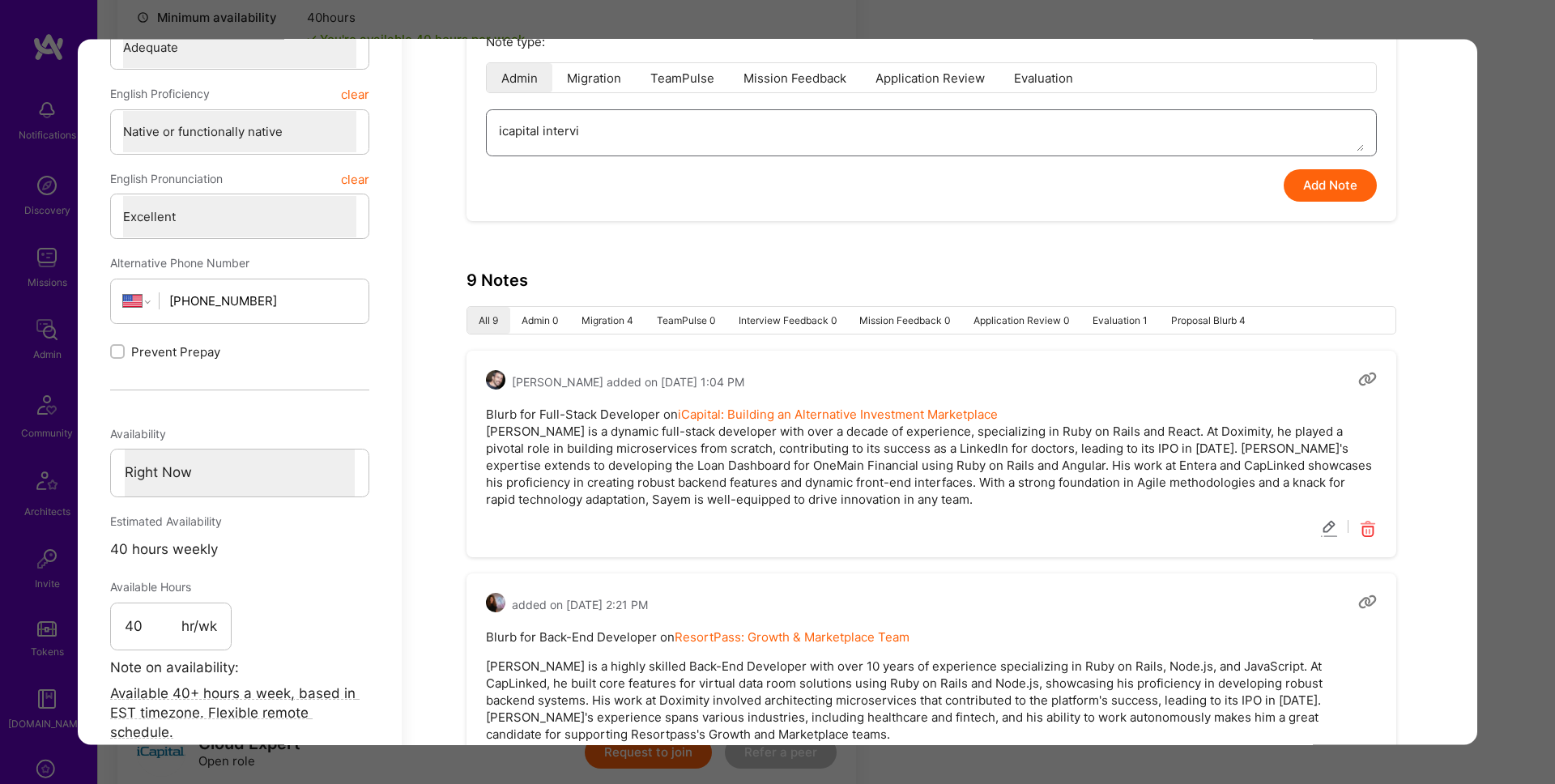
type textarea "x"
type textarea "icapital intervie"
type textarea "x"
type textarea "icapital interview"
type textarea "x"
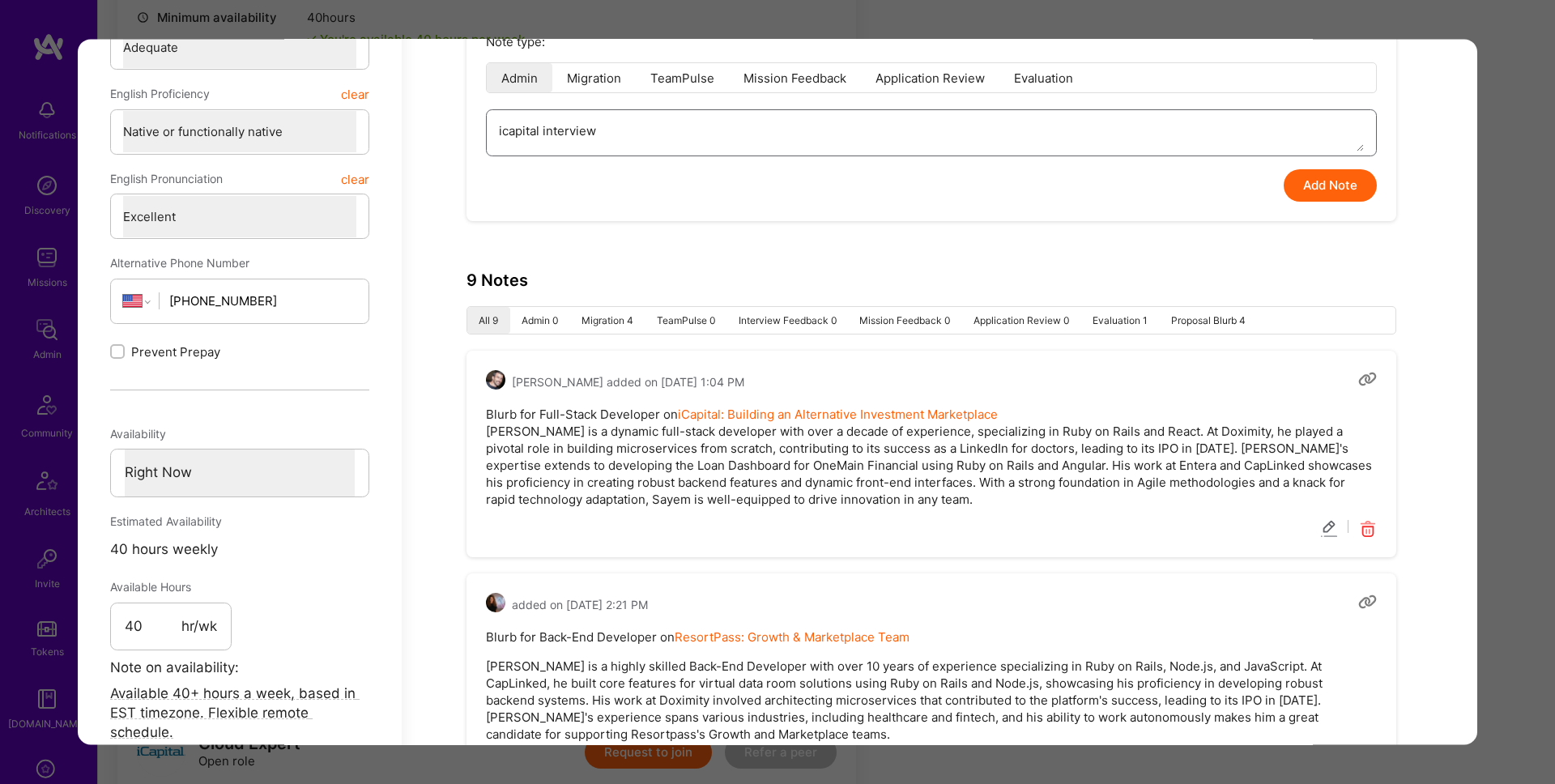
type textarea "icapital interview"
type textarea "x"
type textarea "icapital interview f"
type textarea "x"
type textarea "icapital interview fe"
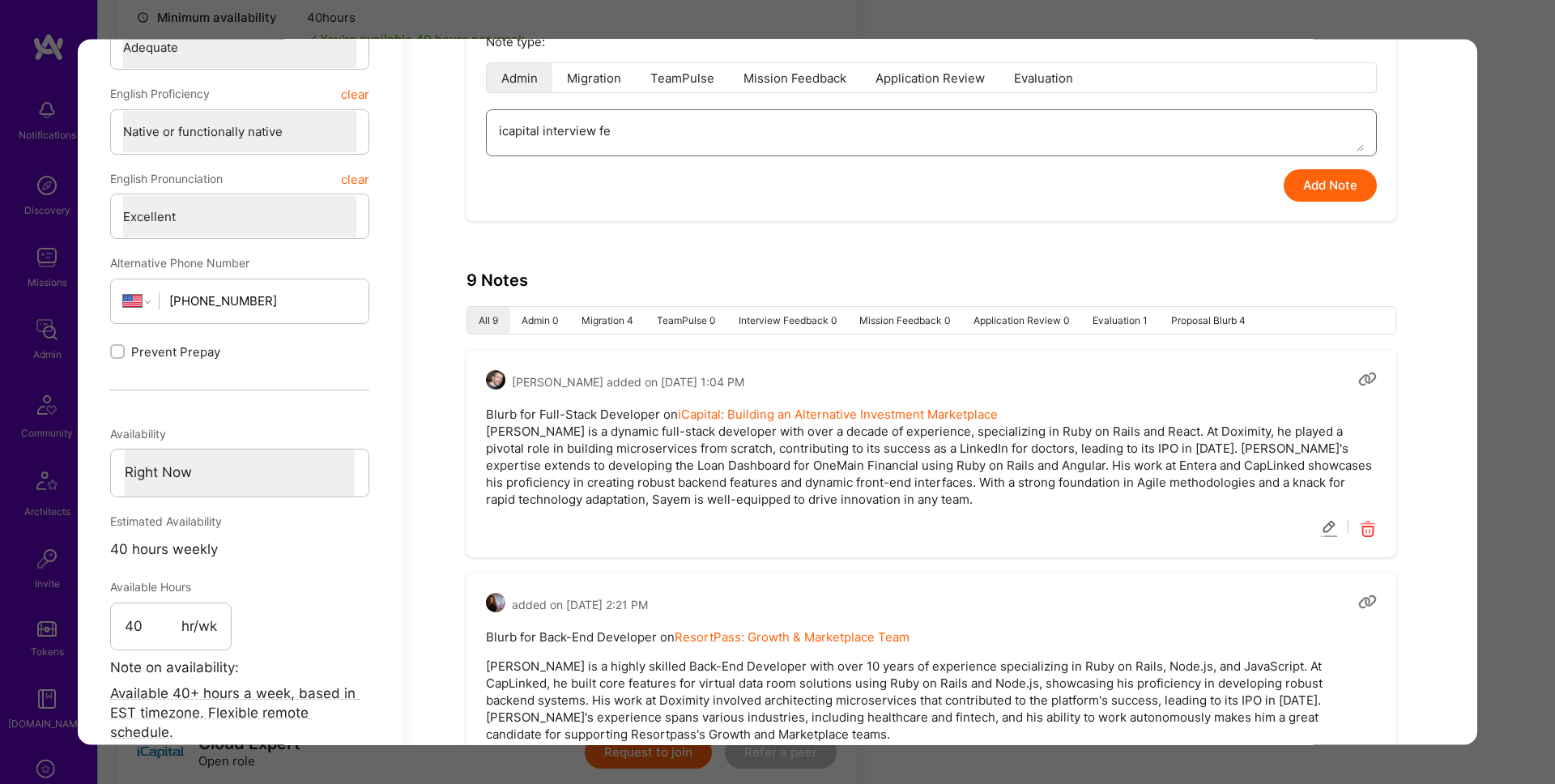
type textarea "x"
type textarea "icapital interview fee"
type textarea "x"
type textarea "icapital interview feed"
type textarea "x"
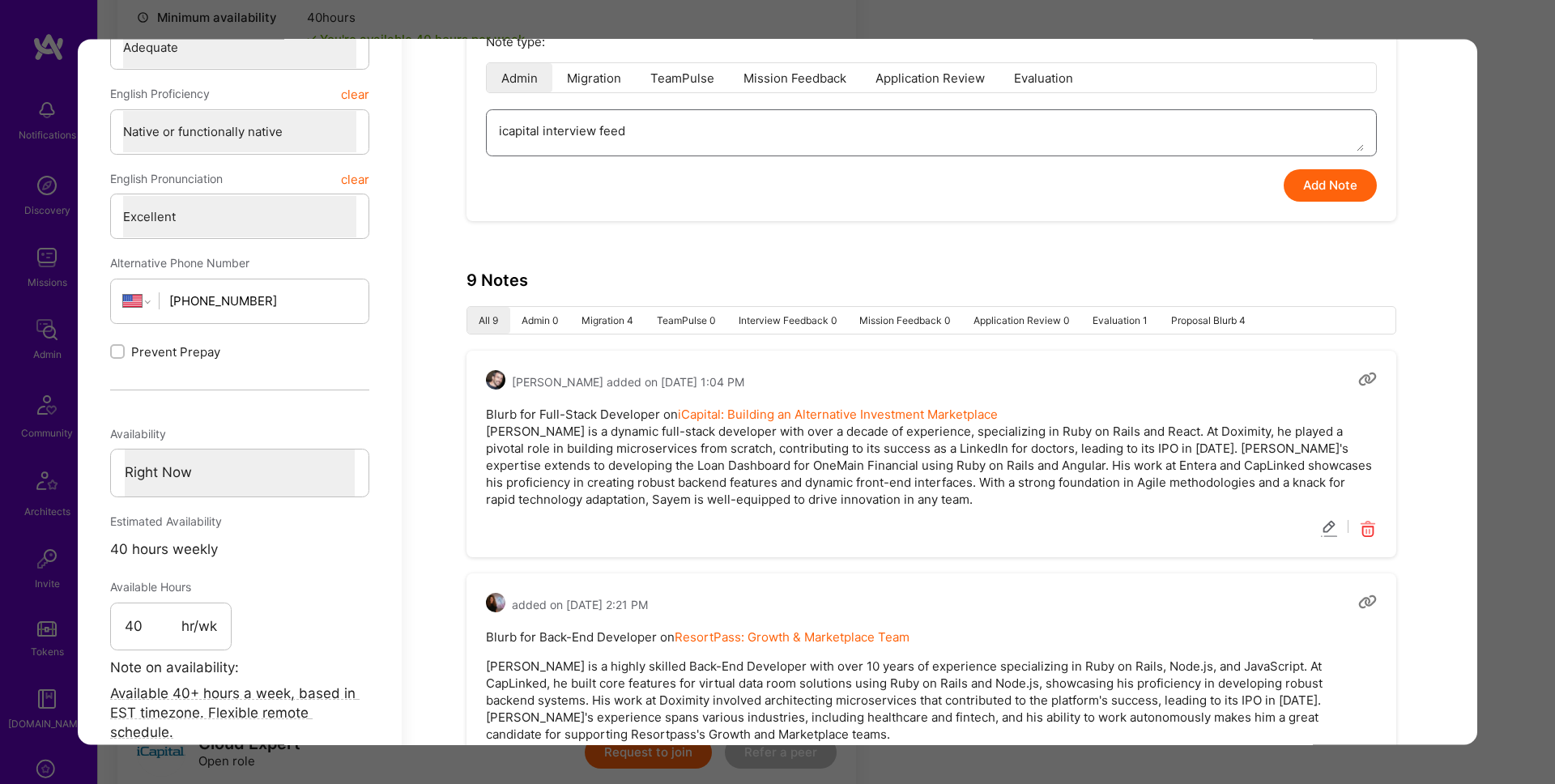
type textarea "icapital interview feedb"
type textarea "x"
type textarea "icapital interview feedba"
type textarea "x"
type textarea "icapital interview feedbac"
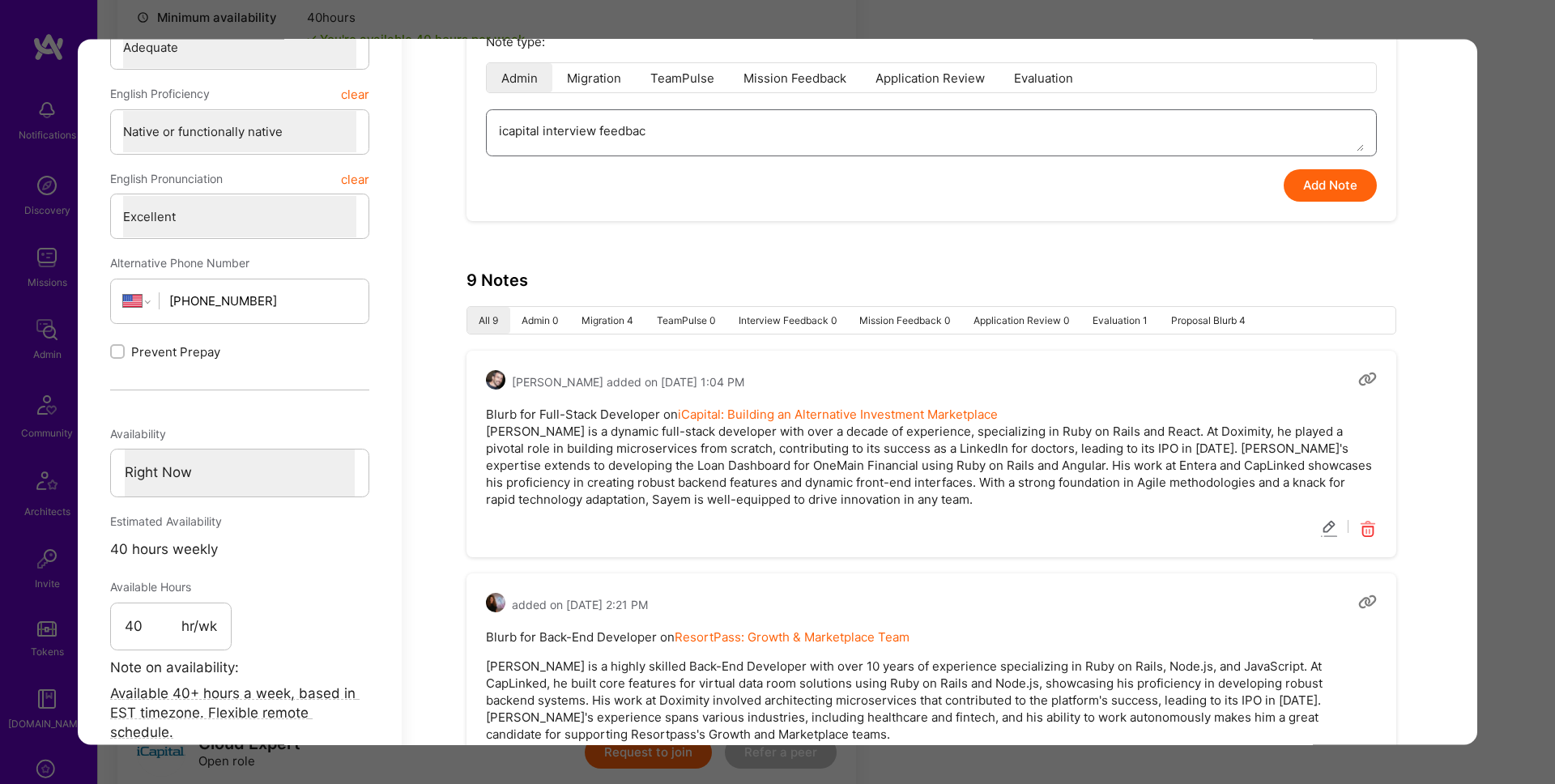
type textarea "x"
type textarea "icapital interview feedback"
type textarea "x"
type textarea "icapital interview feedback:"
type textarea "x"
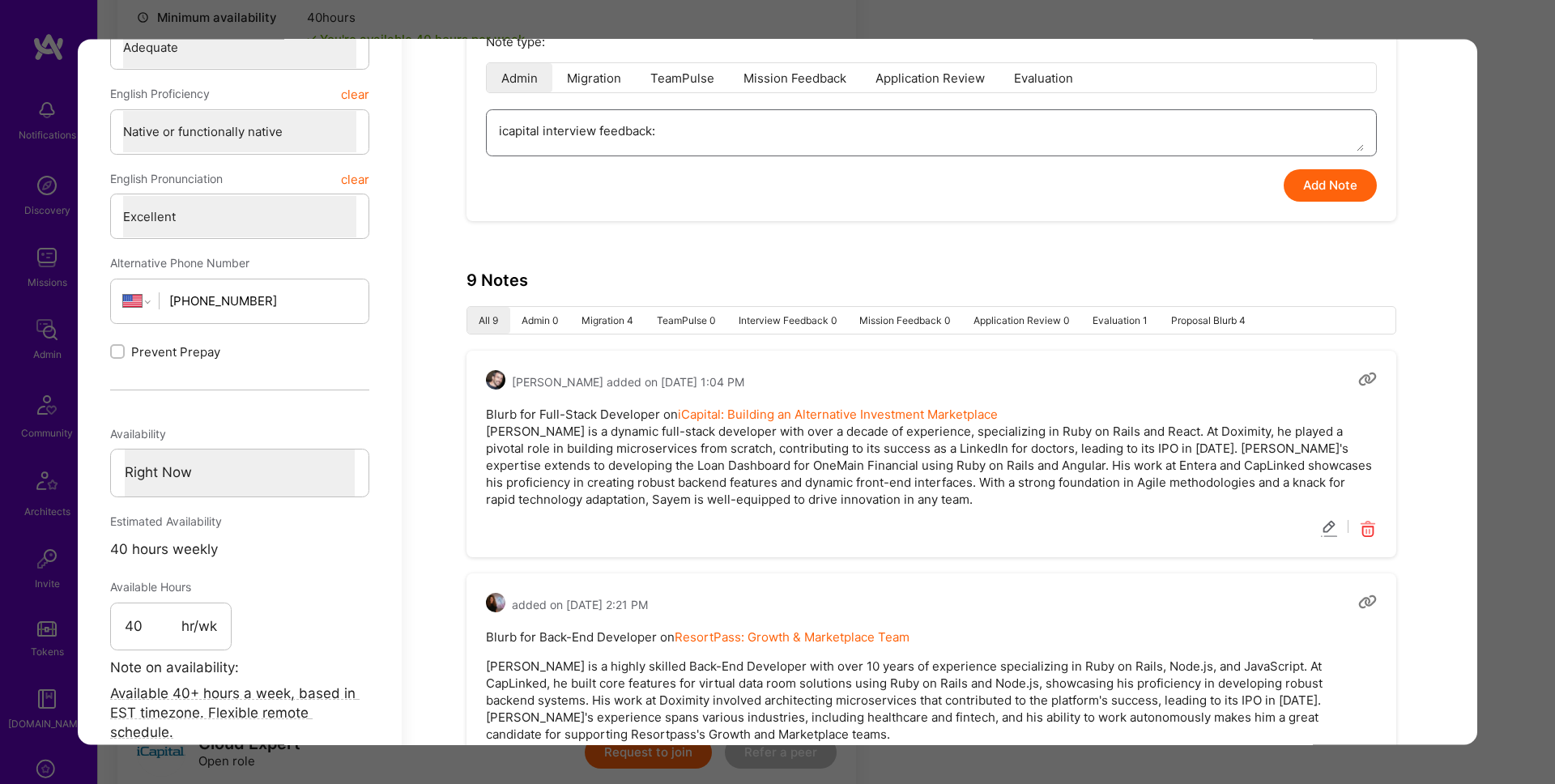
type textarea "icapital interview feedback: ""
paste textarea "Feedback: Great communication skills and was able to speak thoughtfully about c…"
type textarea "x"
type textarea "icapital interview feedback: "Feedback: Great communication skills and was able…"
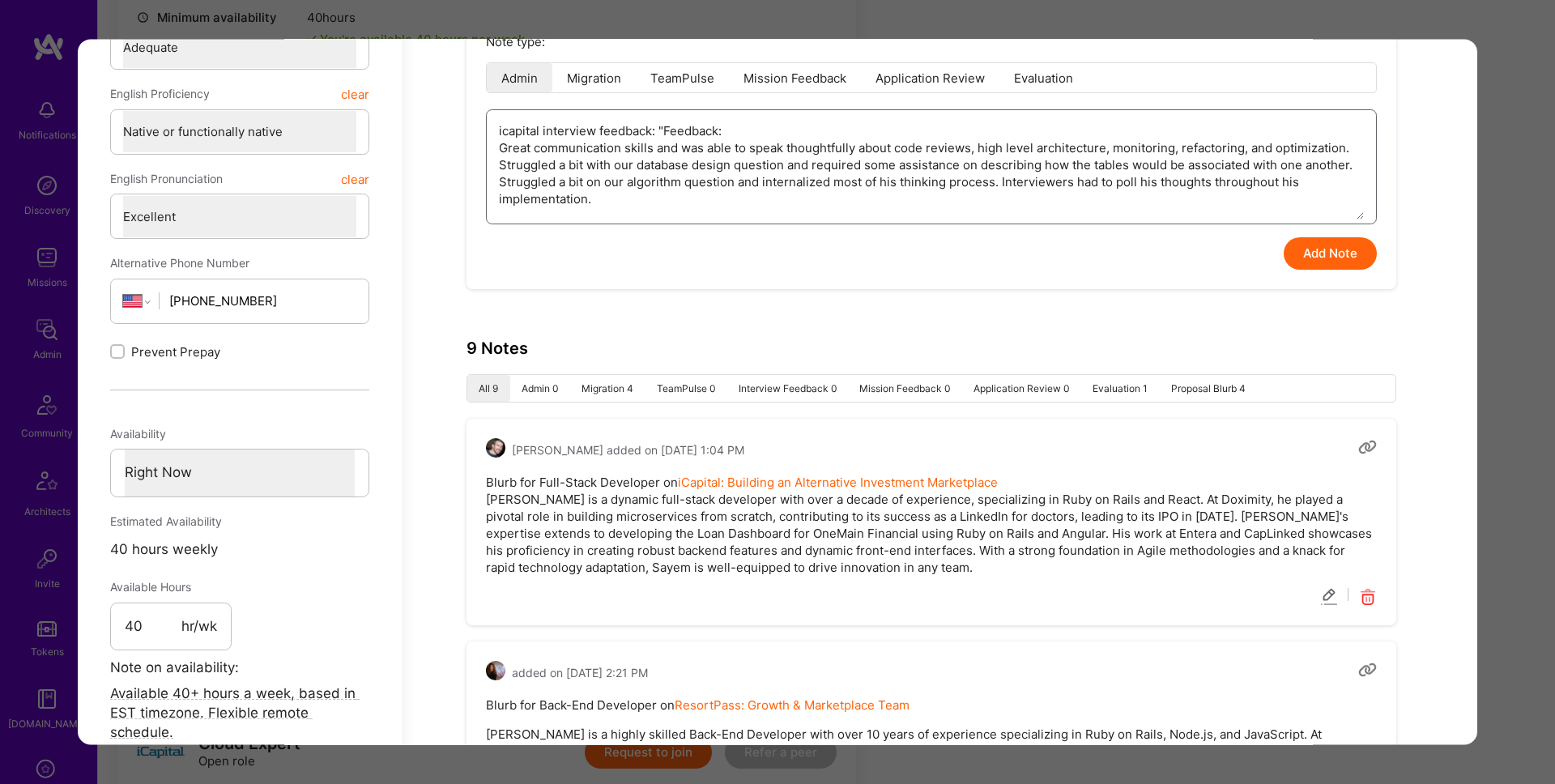
type textarea "x"
type textarea "icapital interview feedback: "Feedback: Great communication skills and was able…"
type textarea "x"
type textarea "icapital interview feedback: " Great communication skills and was able to speak…"
type textarea "x"
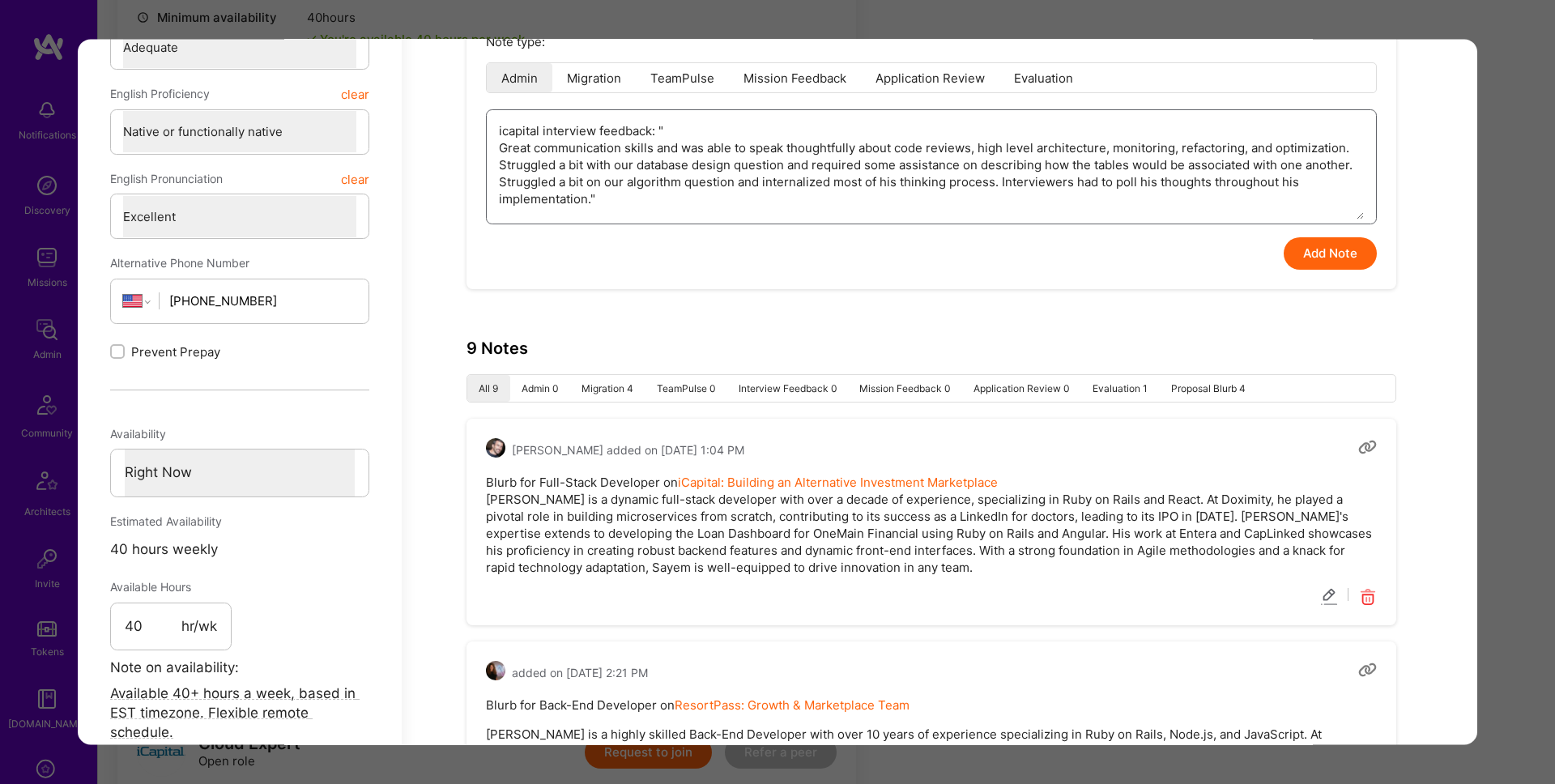
type textarea "icapital interview feedback: "Great communication skills and was able to speak …"
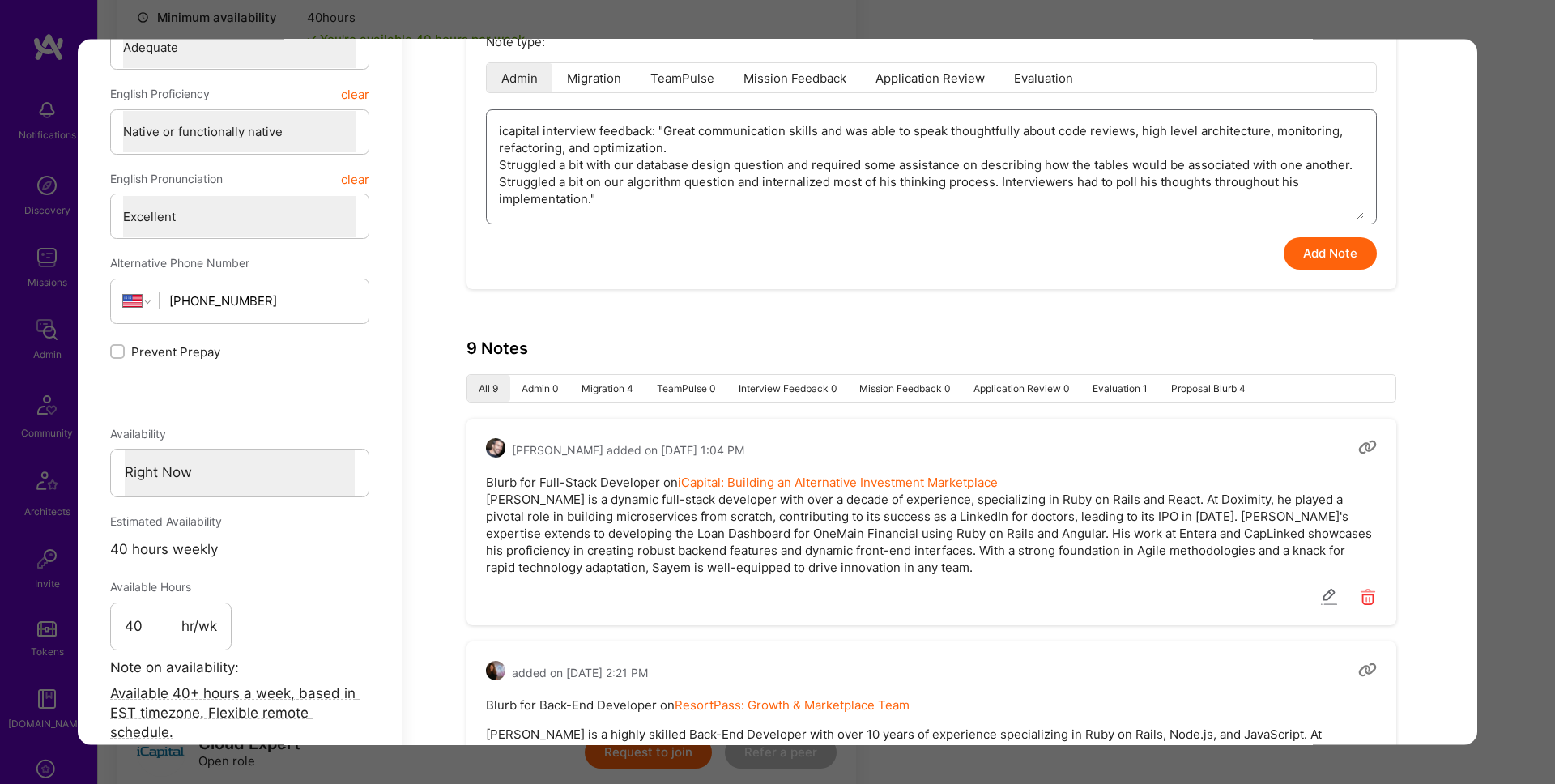
type textarea "x"
type textarea "icapital interview feedback: " Great communication skills and was able to speak…"
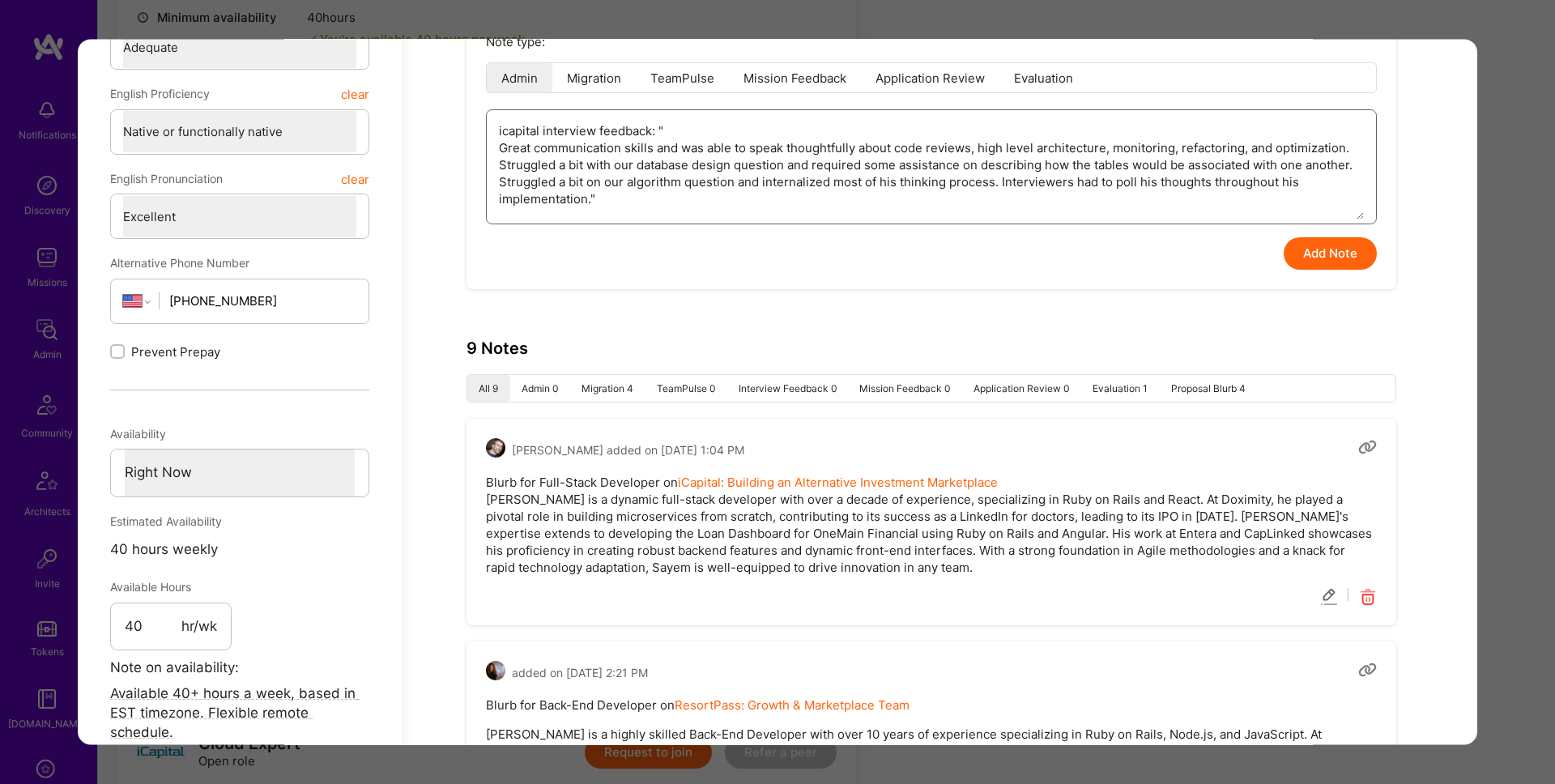
type textarea "x"
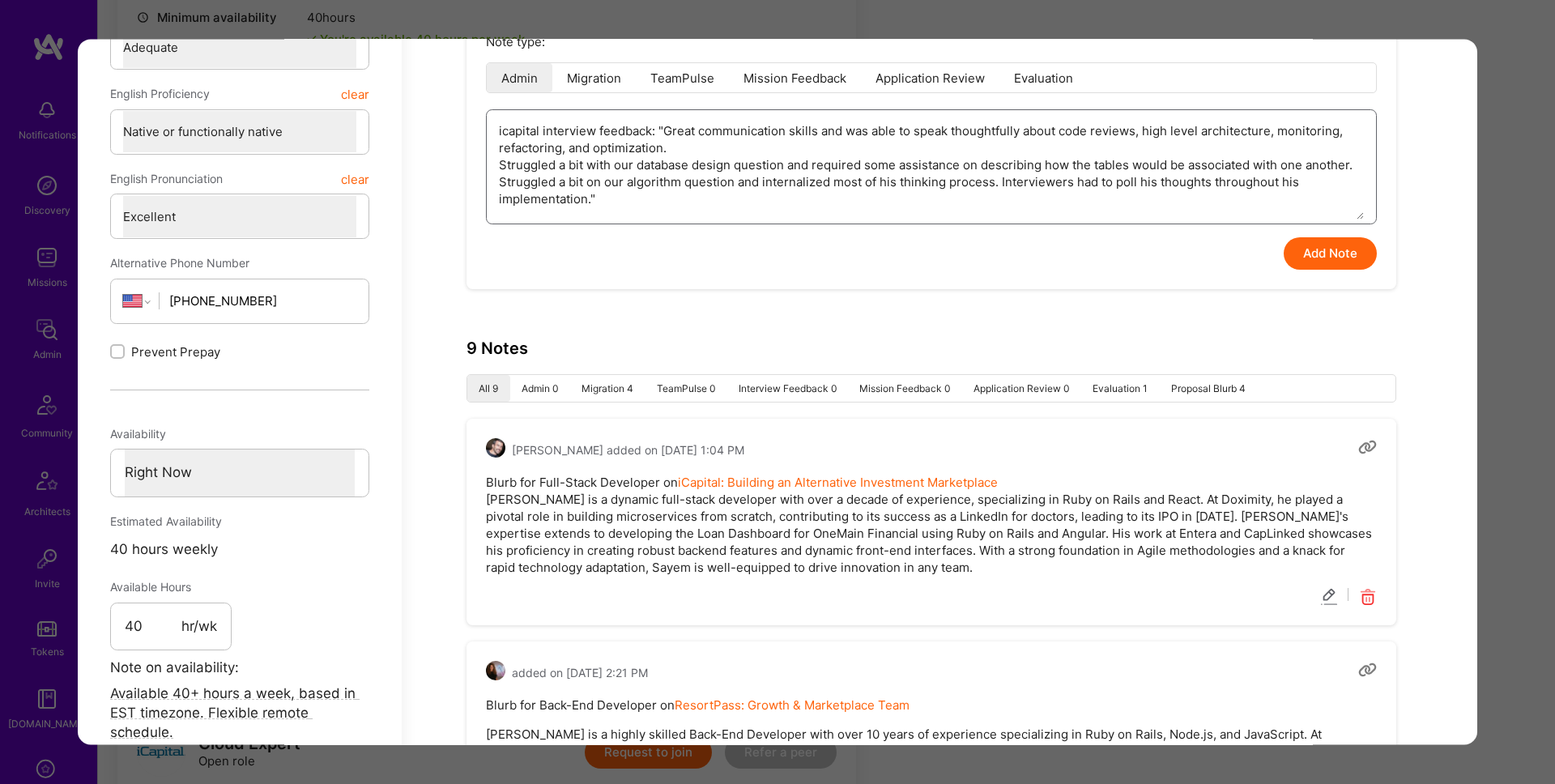
type textarea "icapital interview feedback: "Great communication skills and was able to speak …"
click at [1350, 249] on button "Add Note" at bounding box center [1330, 254] width 93 height 32
type textarea "x"
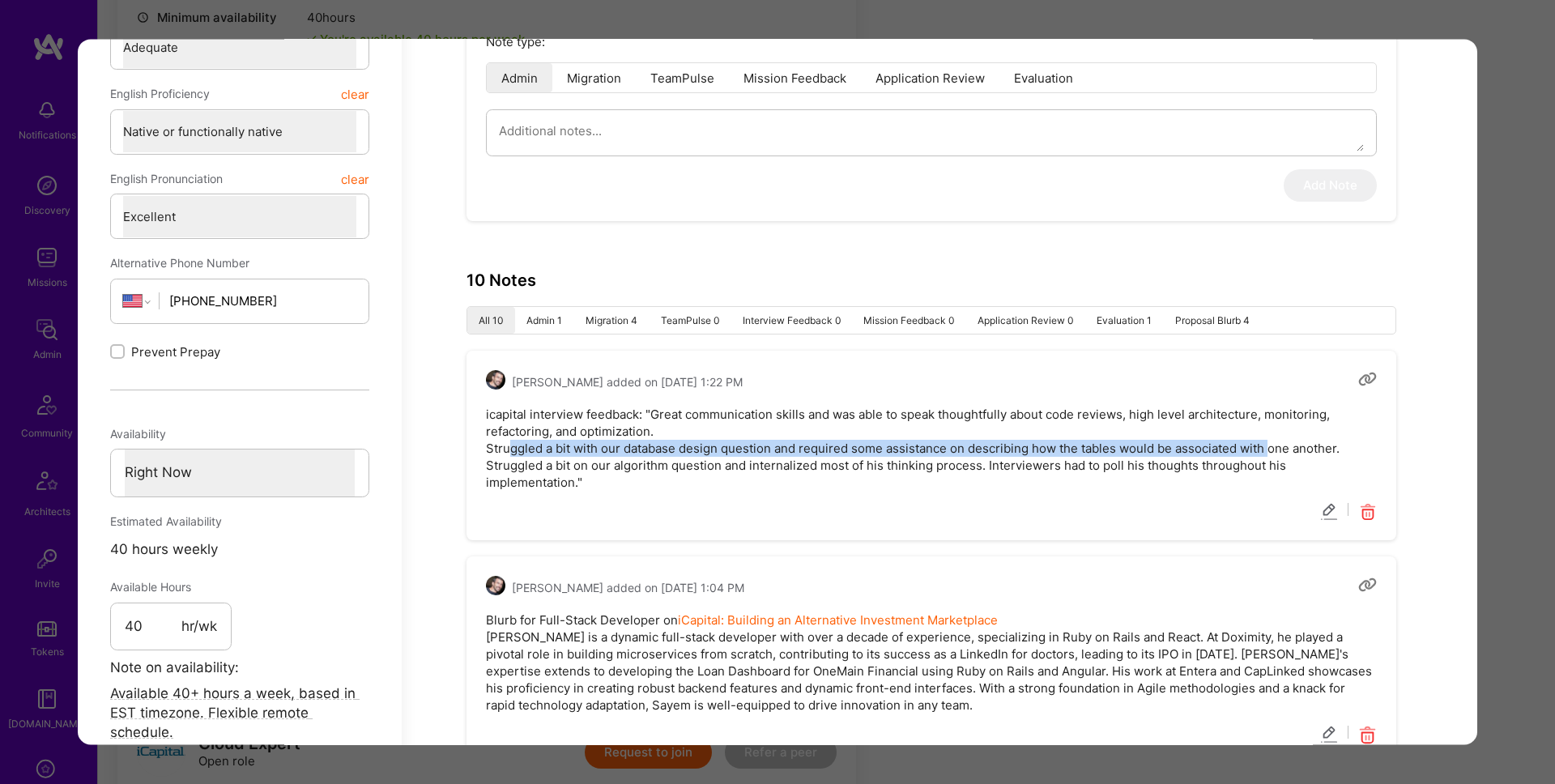
drag, startPoint x: 511, startPoint y: 449, endPoint x: 1227, endPoint y: 445, distance: 716.0
click at [1266, 441] on pre "icapital interview feedback: "Great communication skills and was able to speak …" at bounding box center [931, 448] width 890 height 85
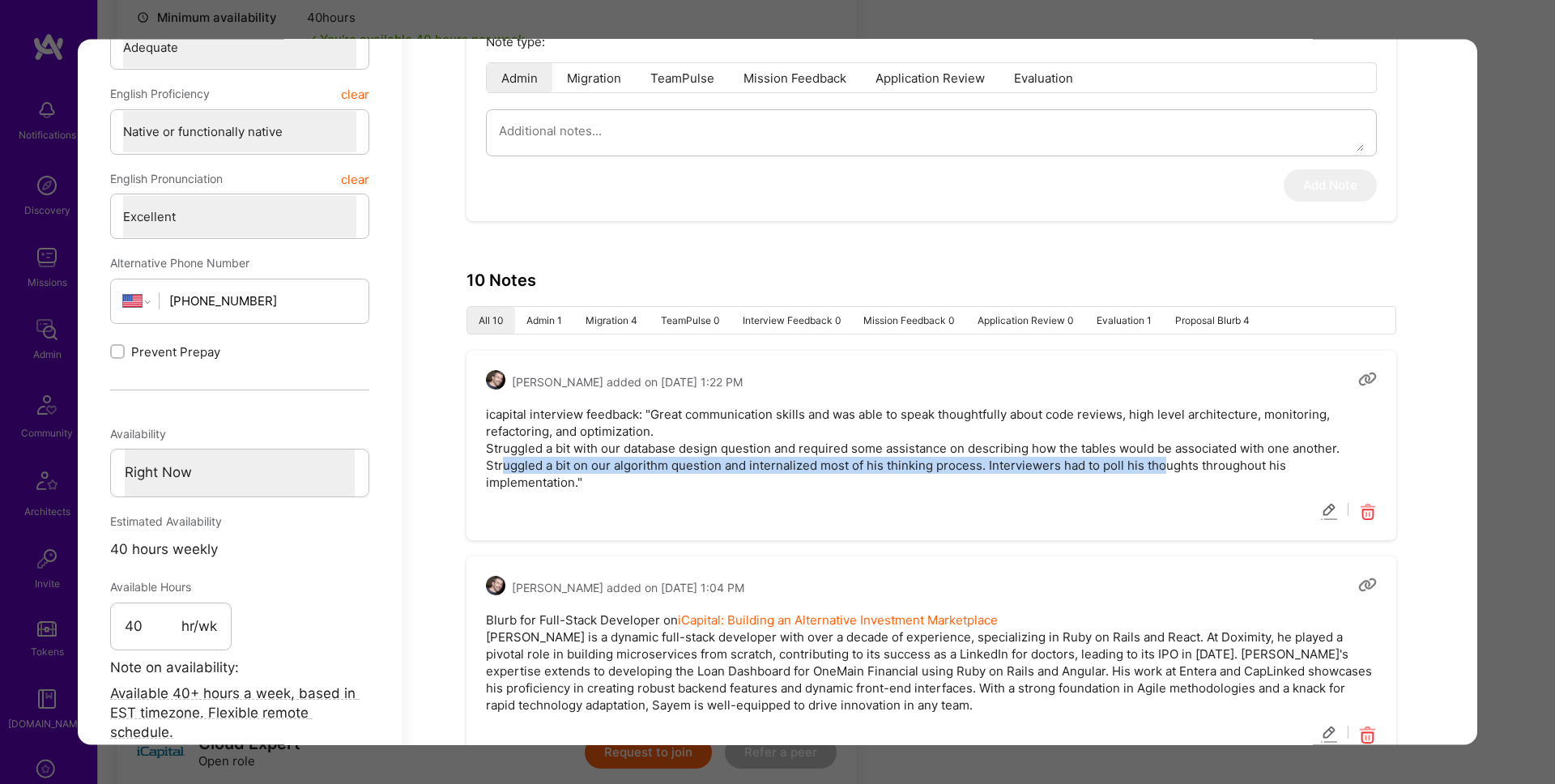
drag, startPoint x: 503, startPoint y: 468, endPoint x: 1086, endPoint y: 460, distance: 583.1
click at [1159, 469] on pre "icapital interview feedback: "Great communication skills and was able to speak …" at bounding box center [931, 448] width 890 height 85
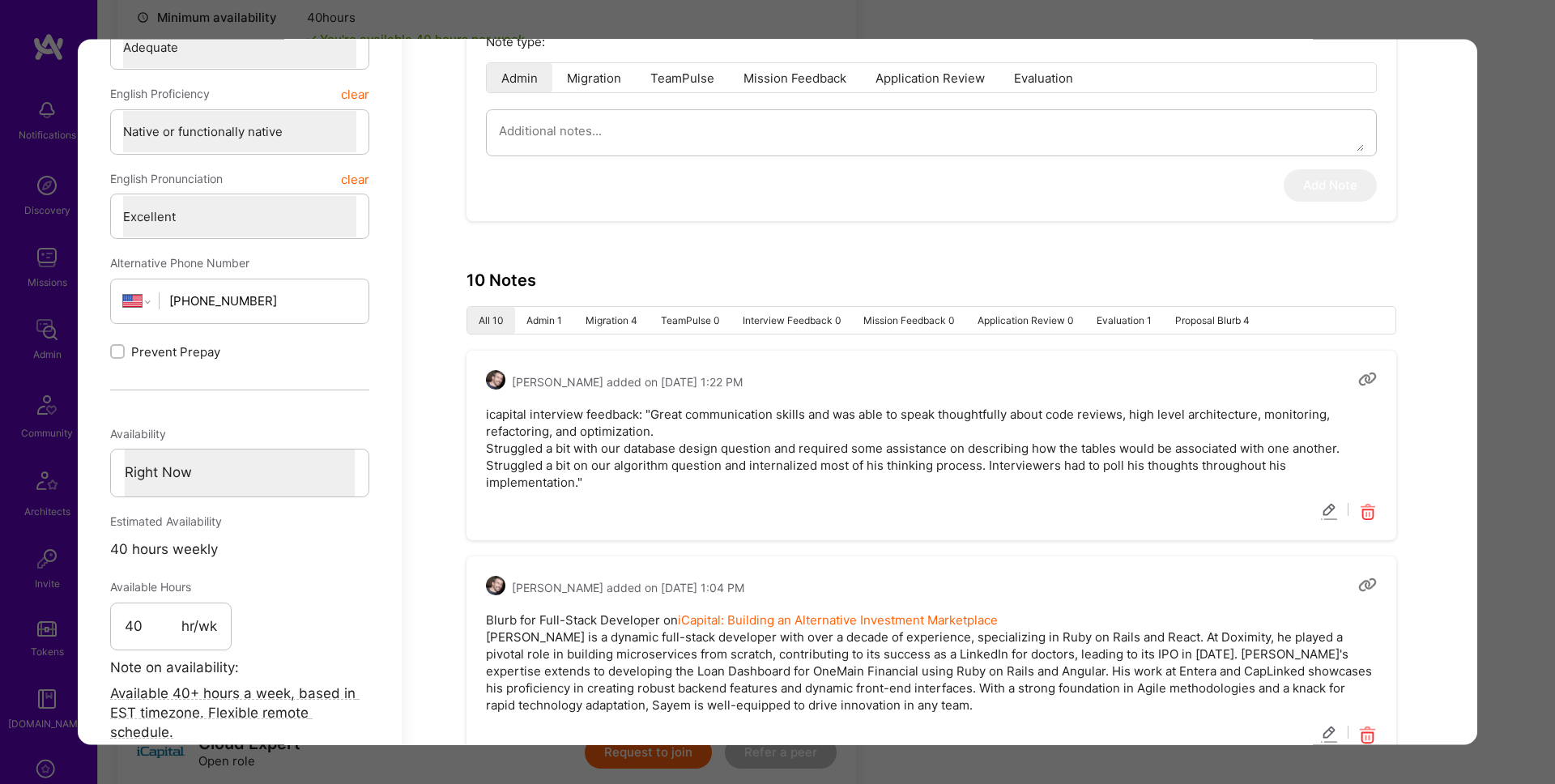
drag, startPoint x: 1501, startPoint y: 390, endPoint x: 1478, endPoint y: 383, distance: 24.0
click at [1500, 389] on div "Application 1 of 9 Builder Missing Requirements Required Location See locations…" at bounding box center [778, 392] width 1555 height 784
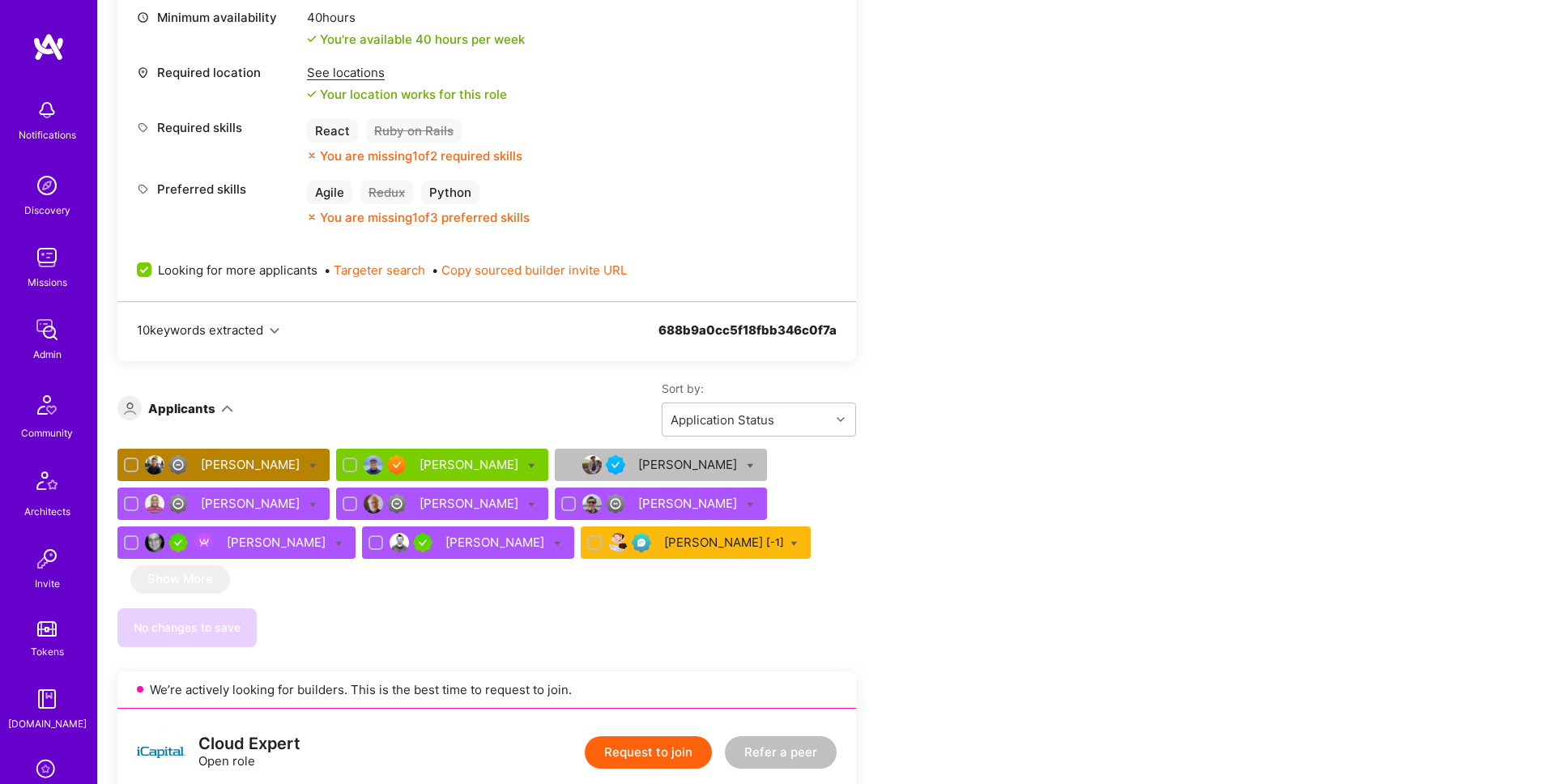
click at [309, 465] on icon at bounding box center [312, 465] width 7 height 7
checkbox input "true"
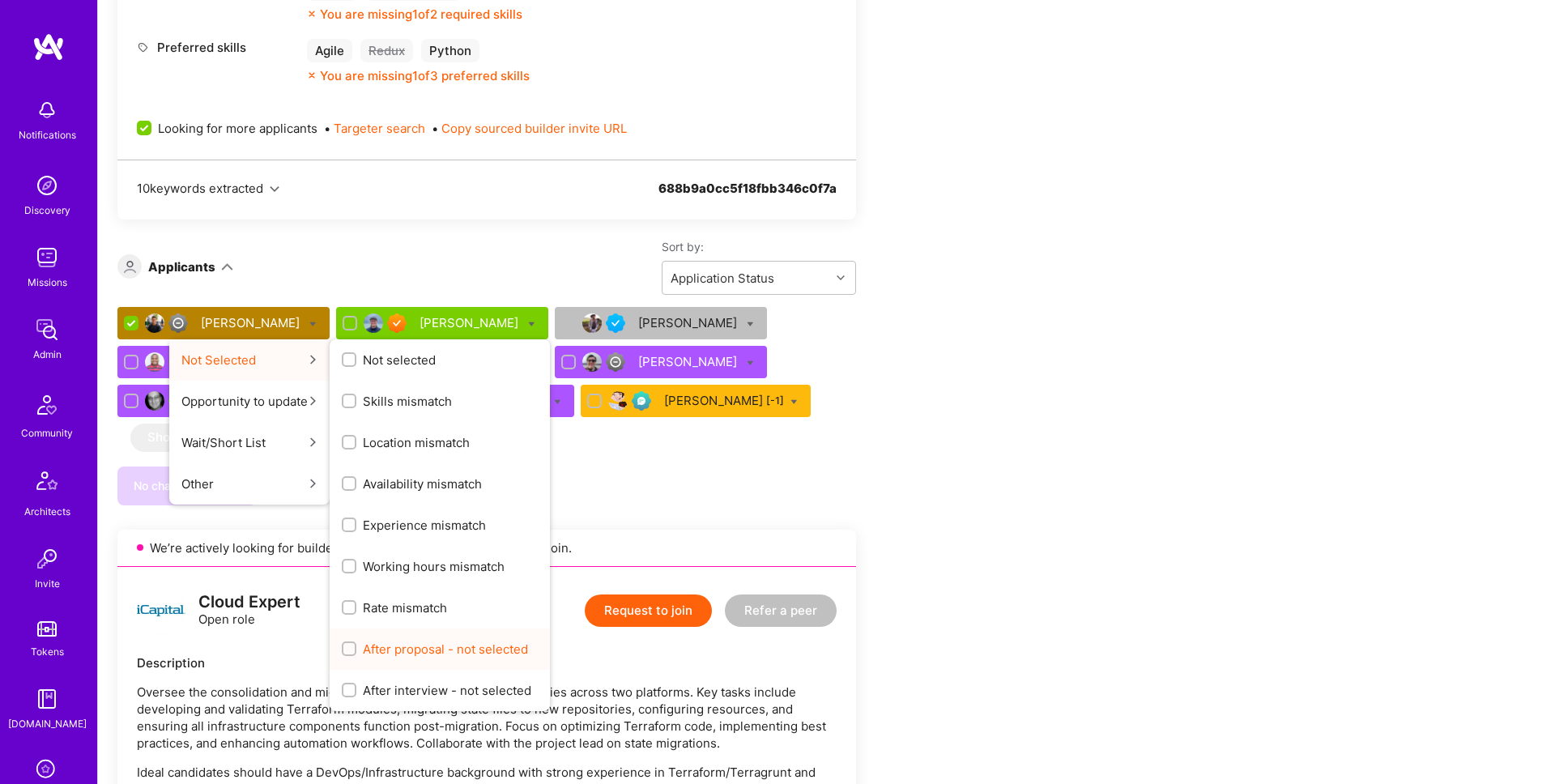
scroll to position [1310, 0]
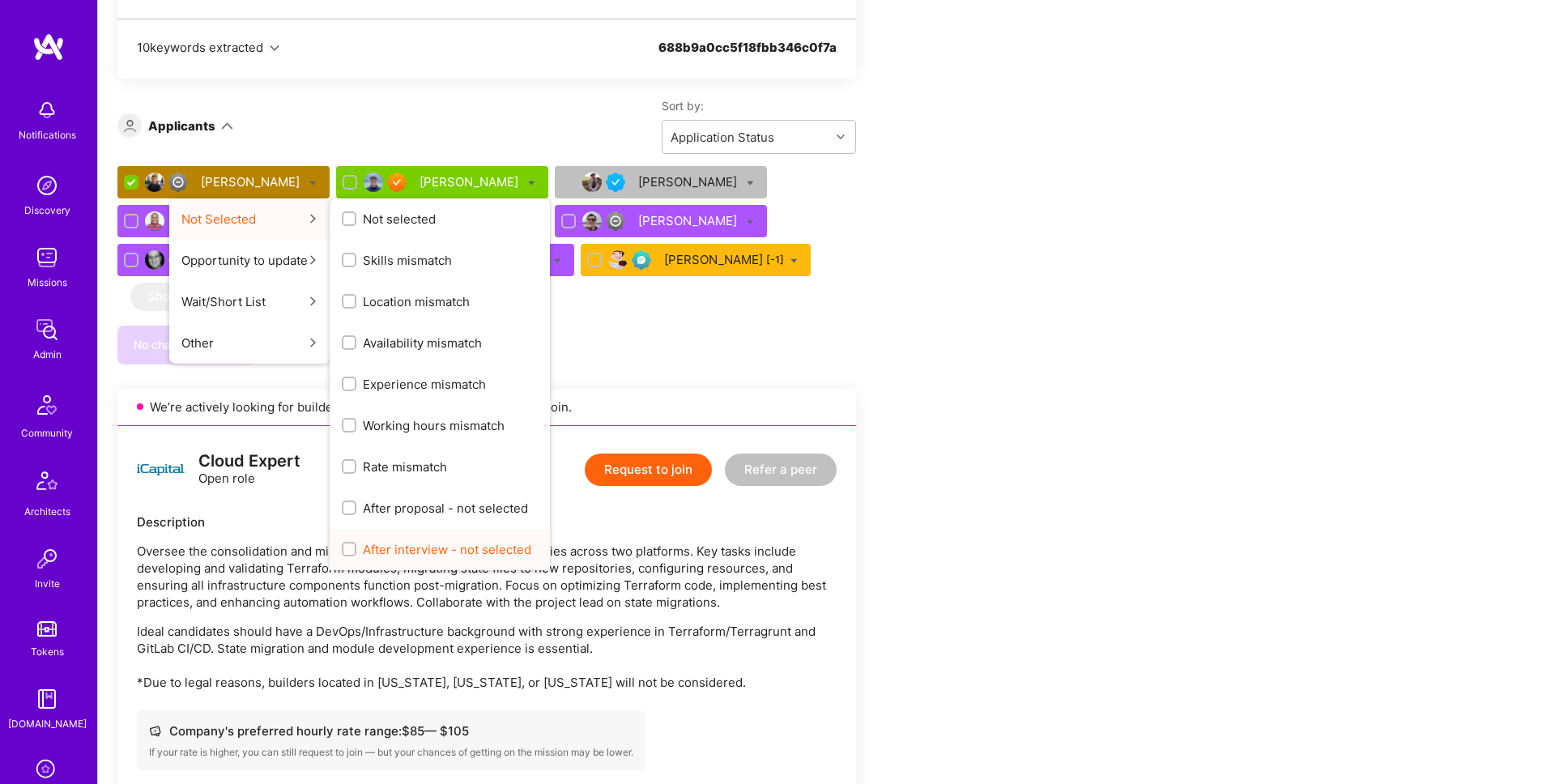
click at [432, 541] on span "After interview - not selected" at bounding box center [447, 549] width 168 height 17
click at [356, 544] on input "After interview - not selected" at bounding box center [350, 550] width 12 height 12
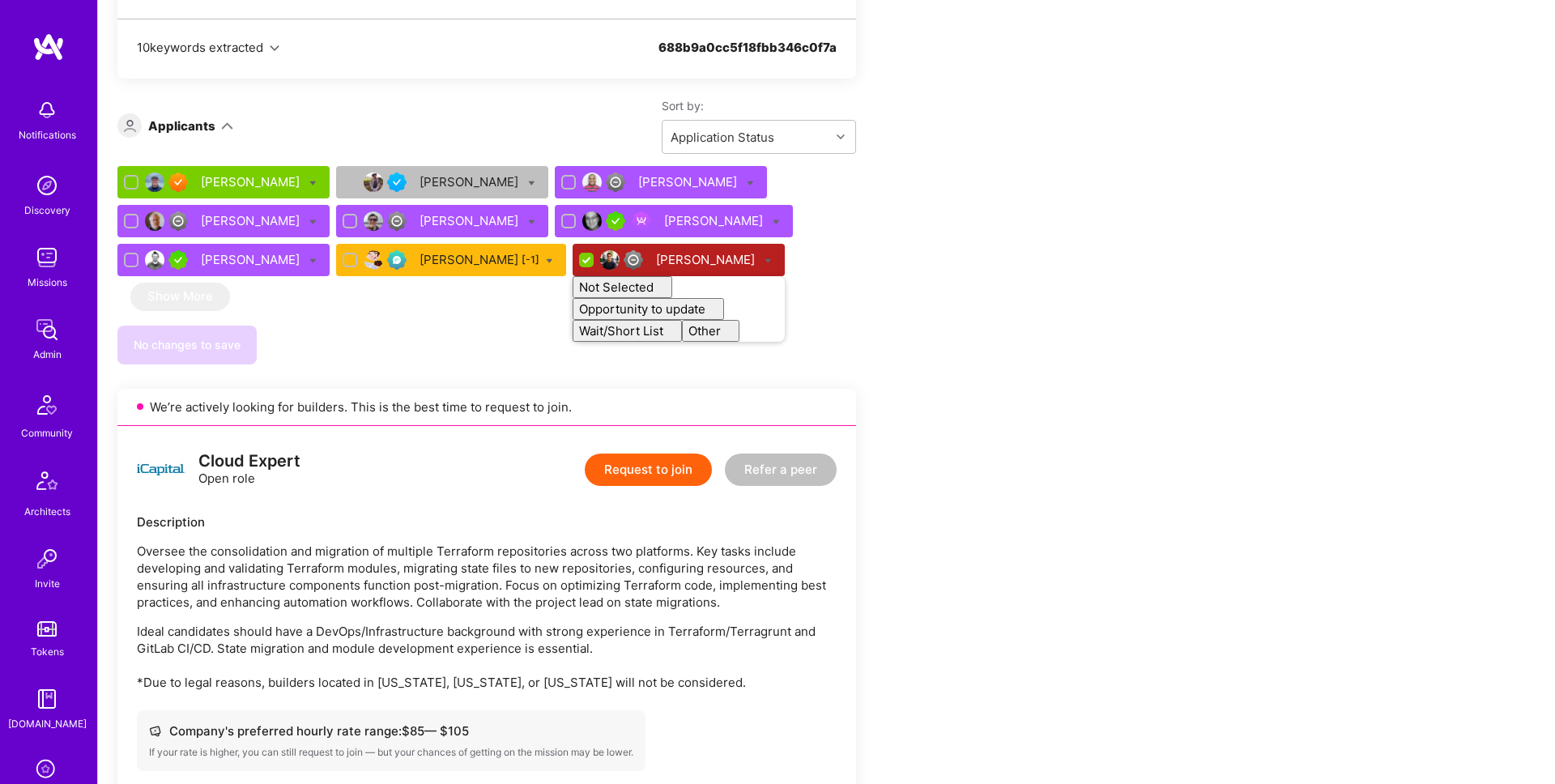
checkbox input "false"
drag, startPoint x: 871, startPoint y: 295, endPoint x: 833, endPoint y: 286, distance: 39.1
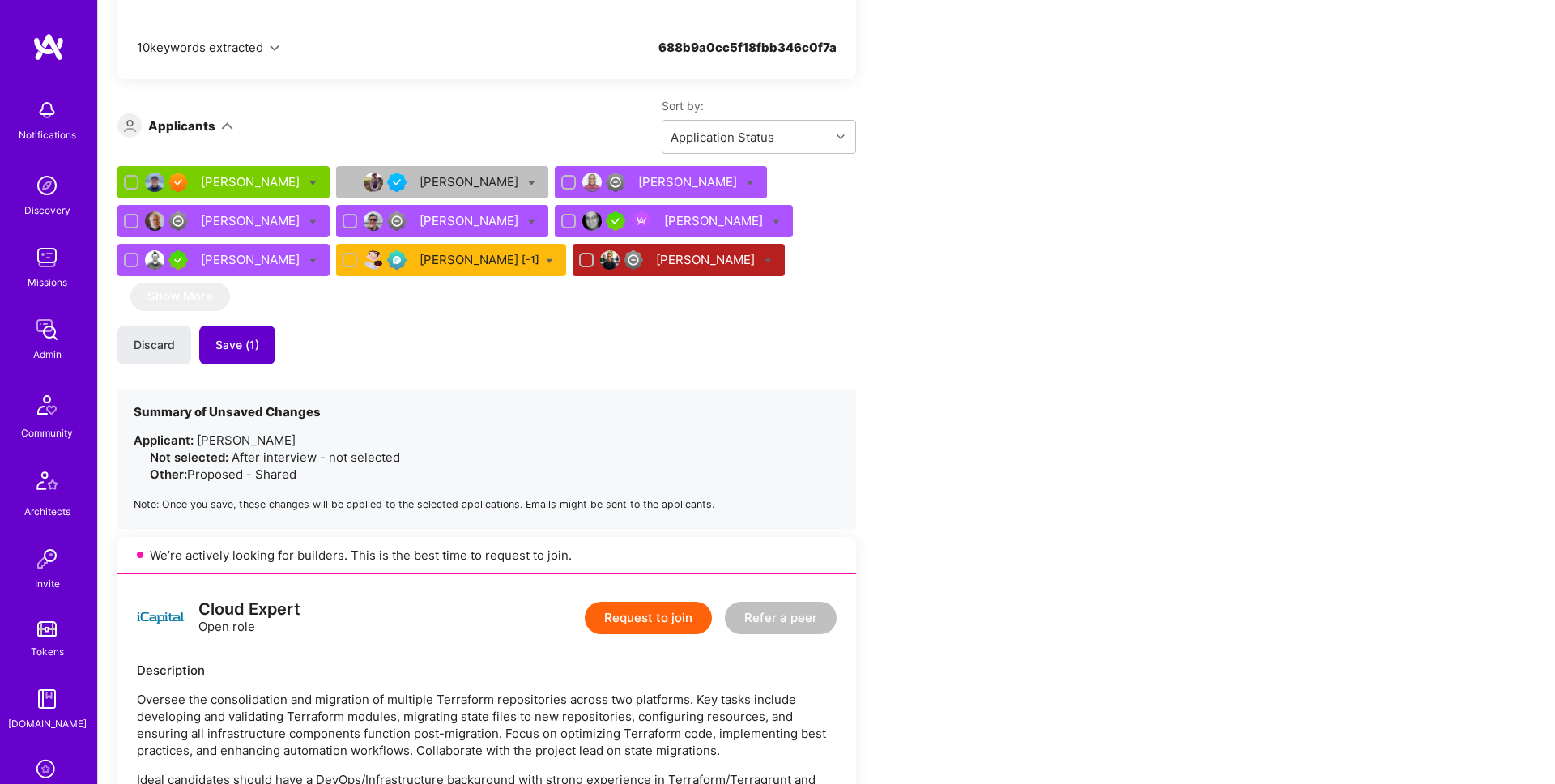
click at [237, 341] on span "Save (1)" at bounding box center [237, 345] width 44 height 16
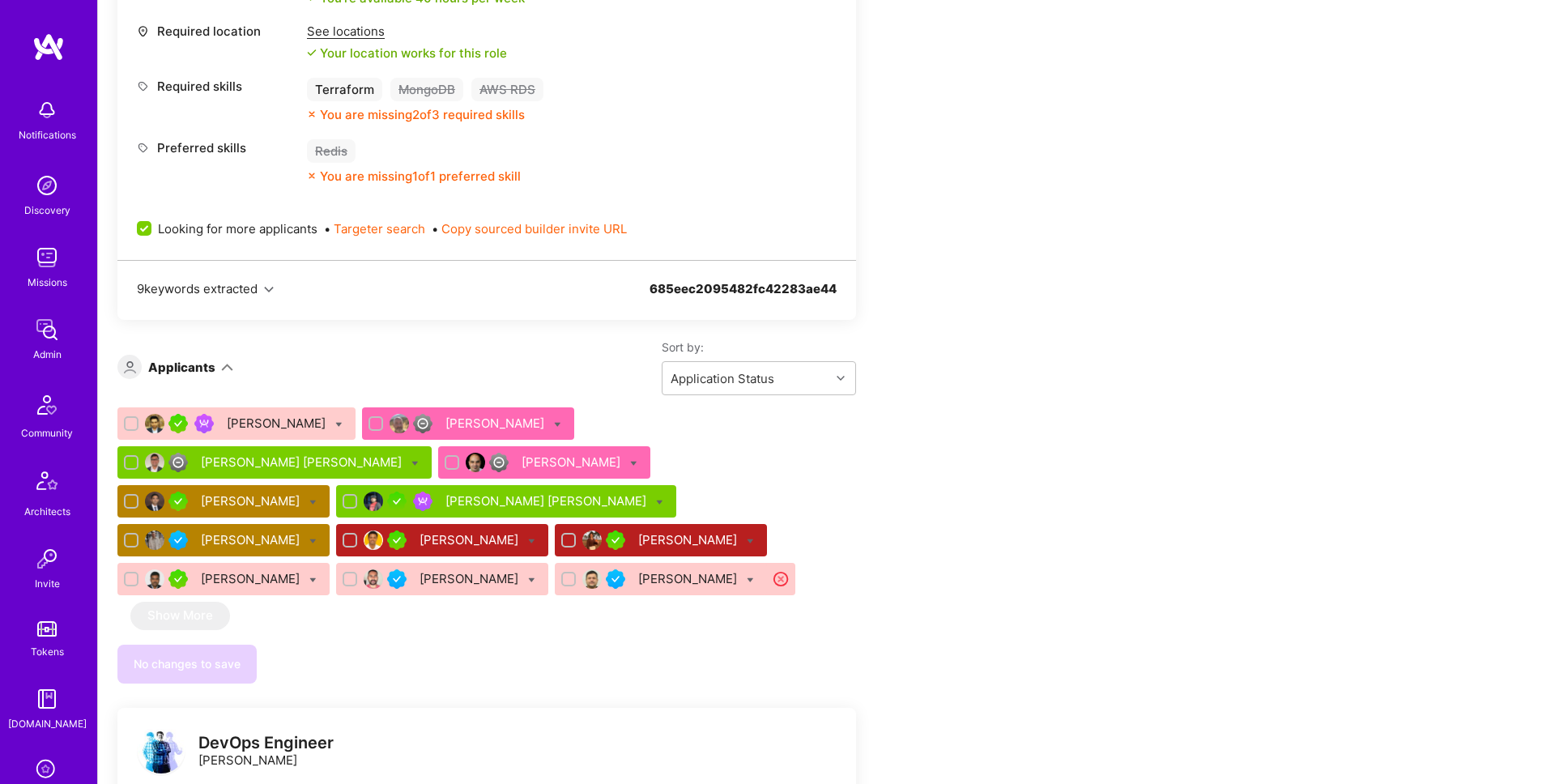
scroll to position [2134, 0]
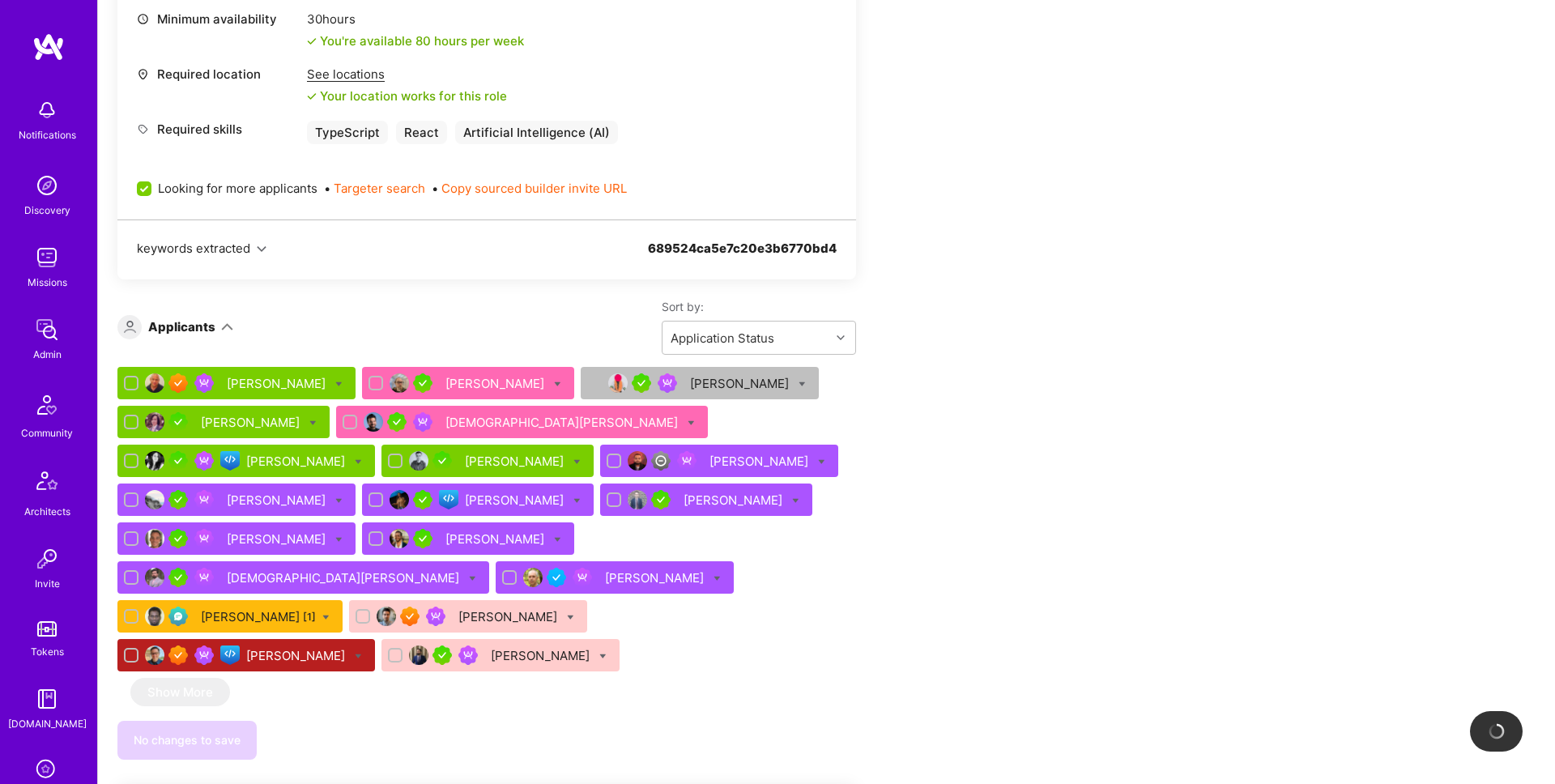
scroll to position [1030, 0]
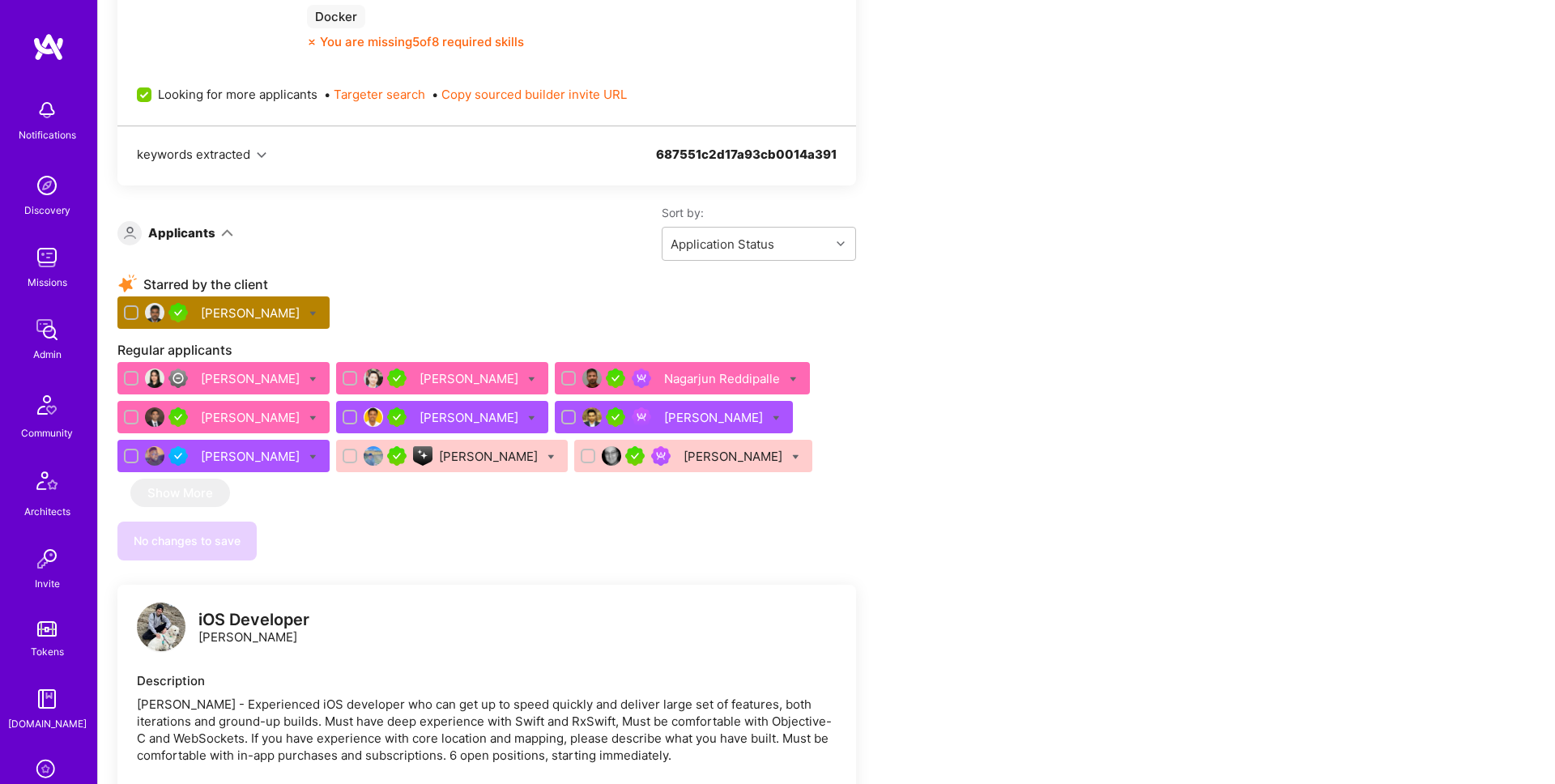
scroll to position [877, 0]
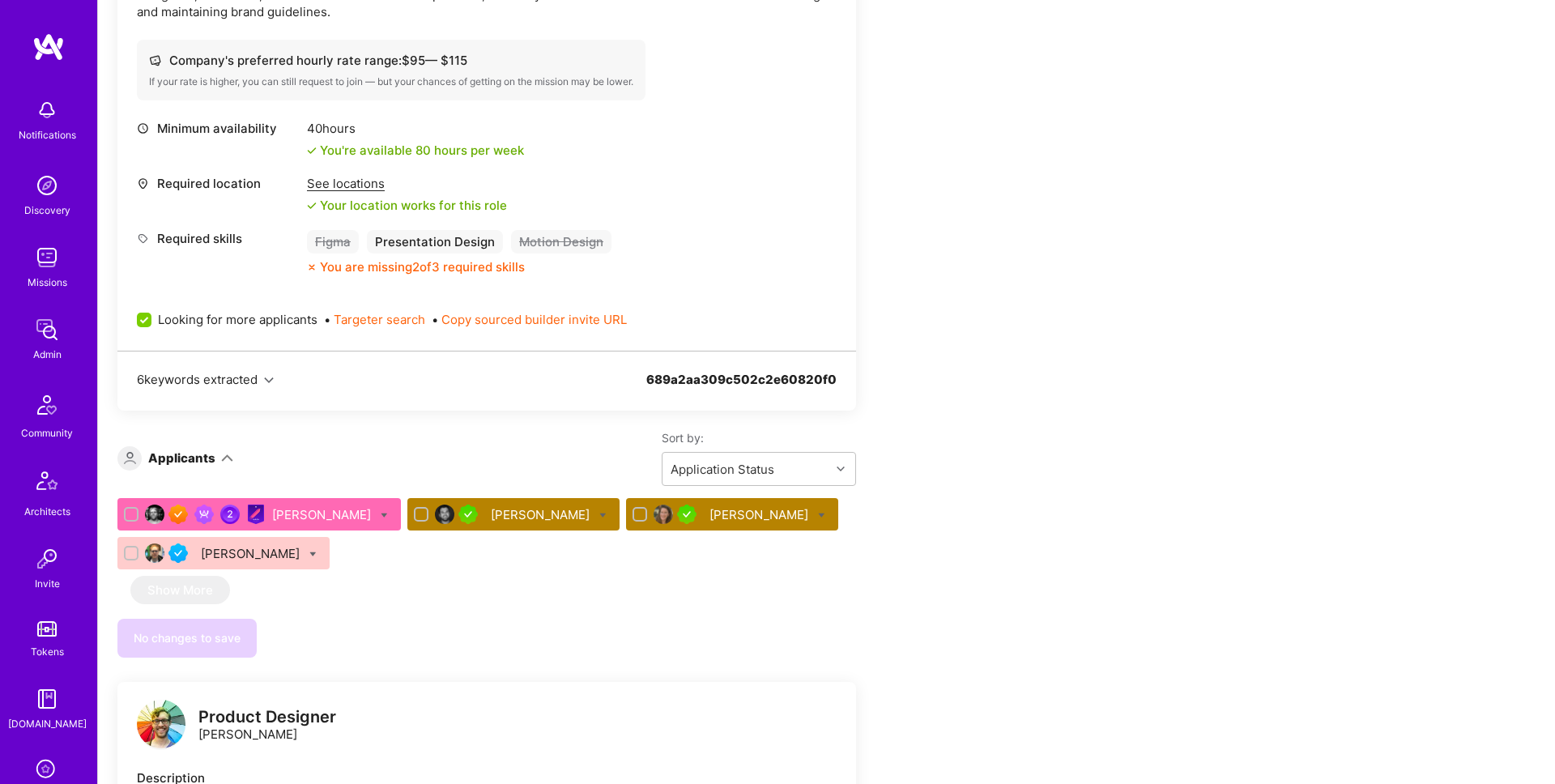
scroll to position [706, 0]
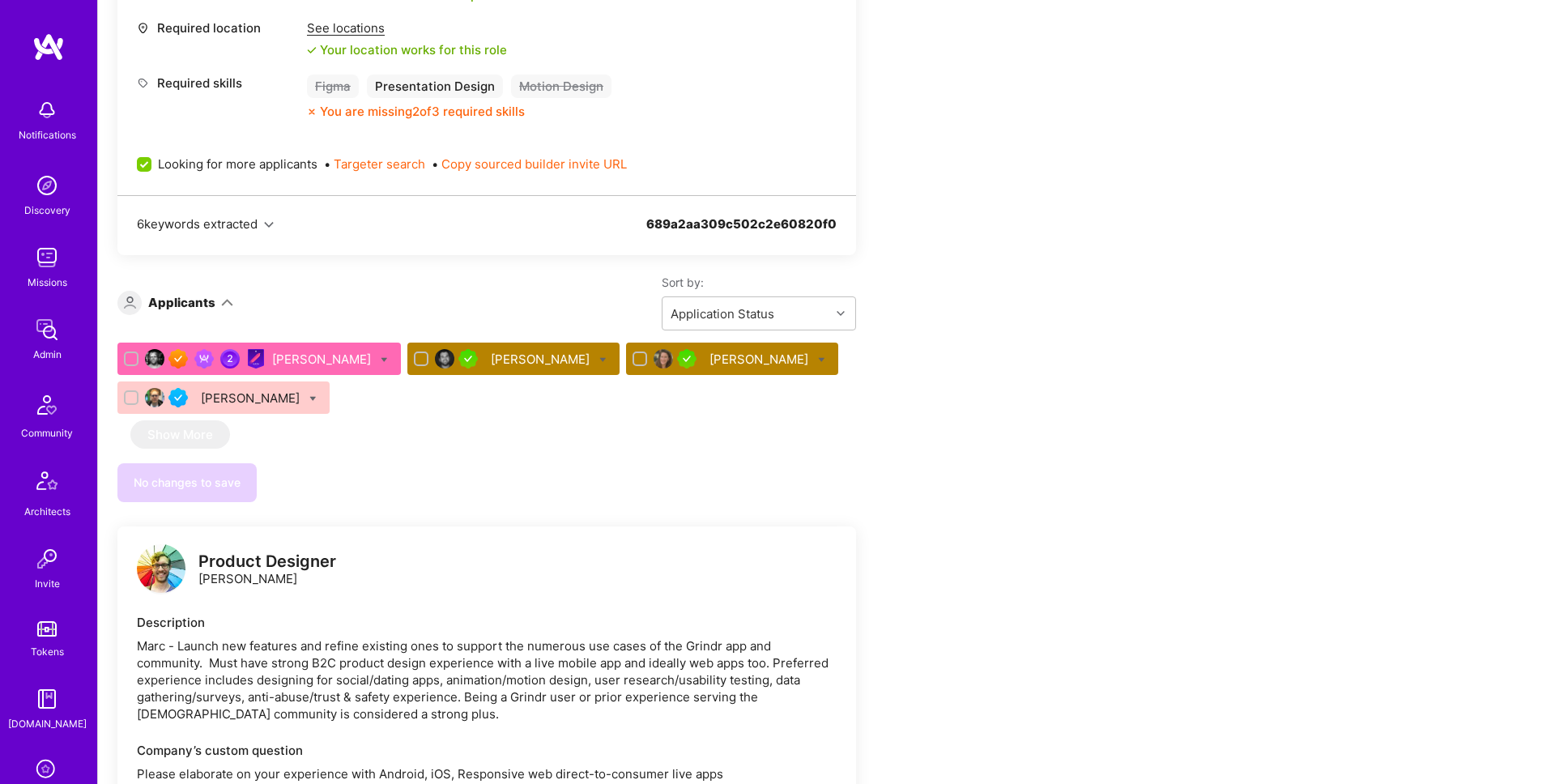
click at [381, 354] on div at bounding box center [384, 359] width 7 height 17
checkbox input "true"
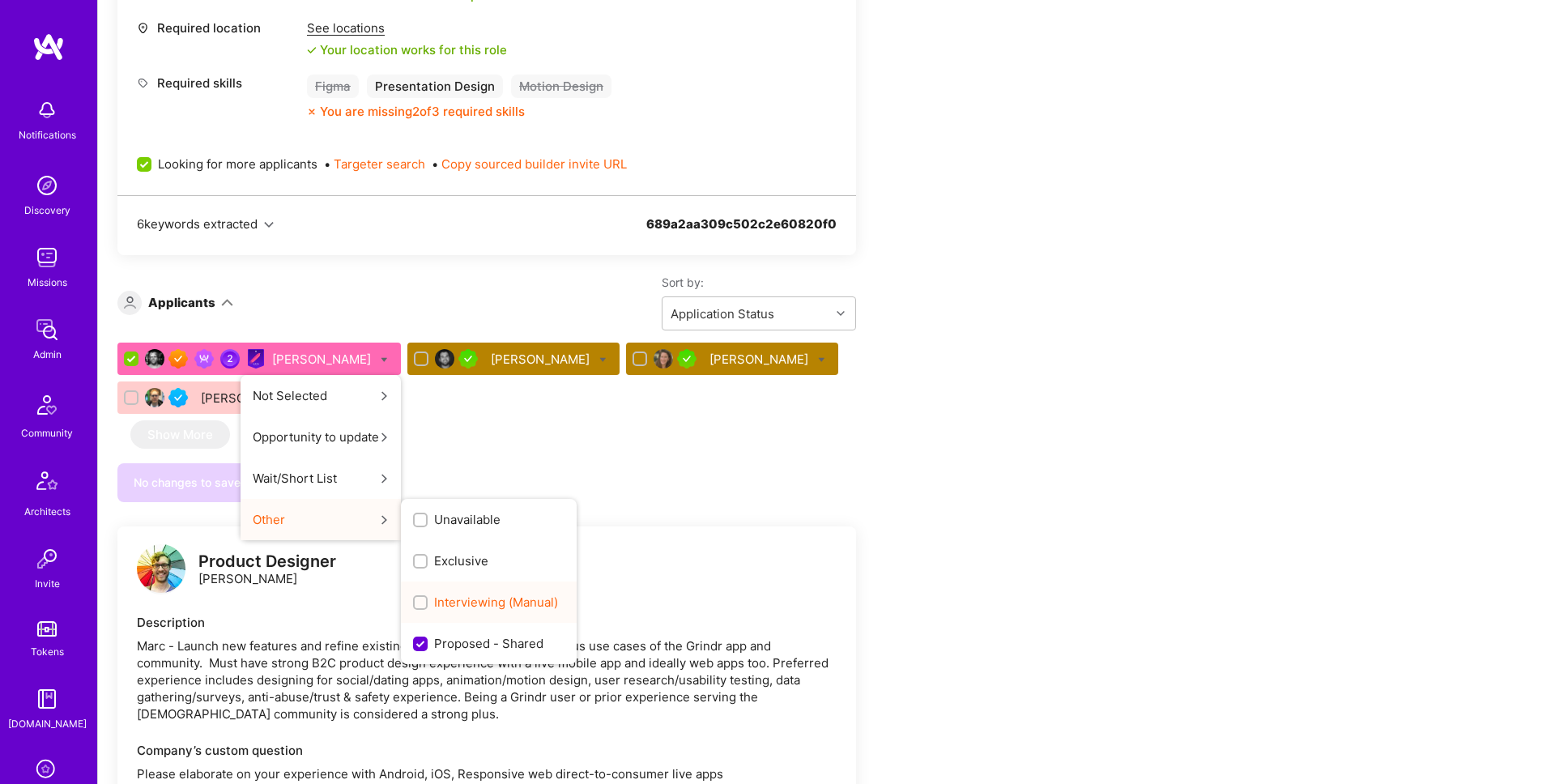
click at [442, 602] on span "Interviewing (Manual)" at bounding box center [496, 602] width 124 height 17
click at [428, 602] on input "Interviewing (Manual)" at bounding box center [422, 603] width 12 height 12
checkbox input "true"
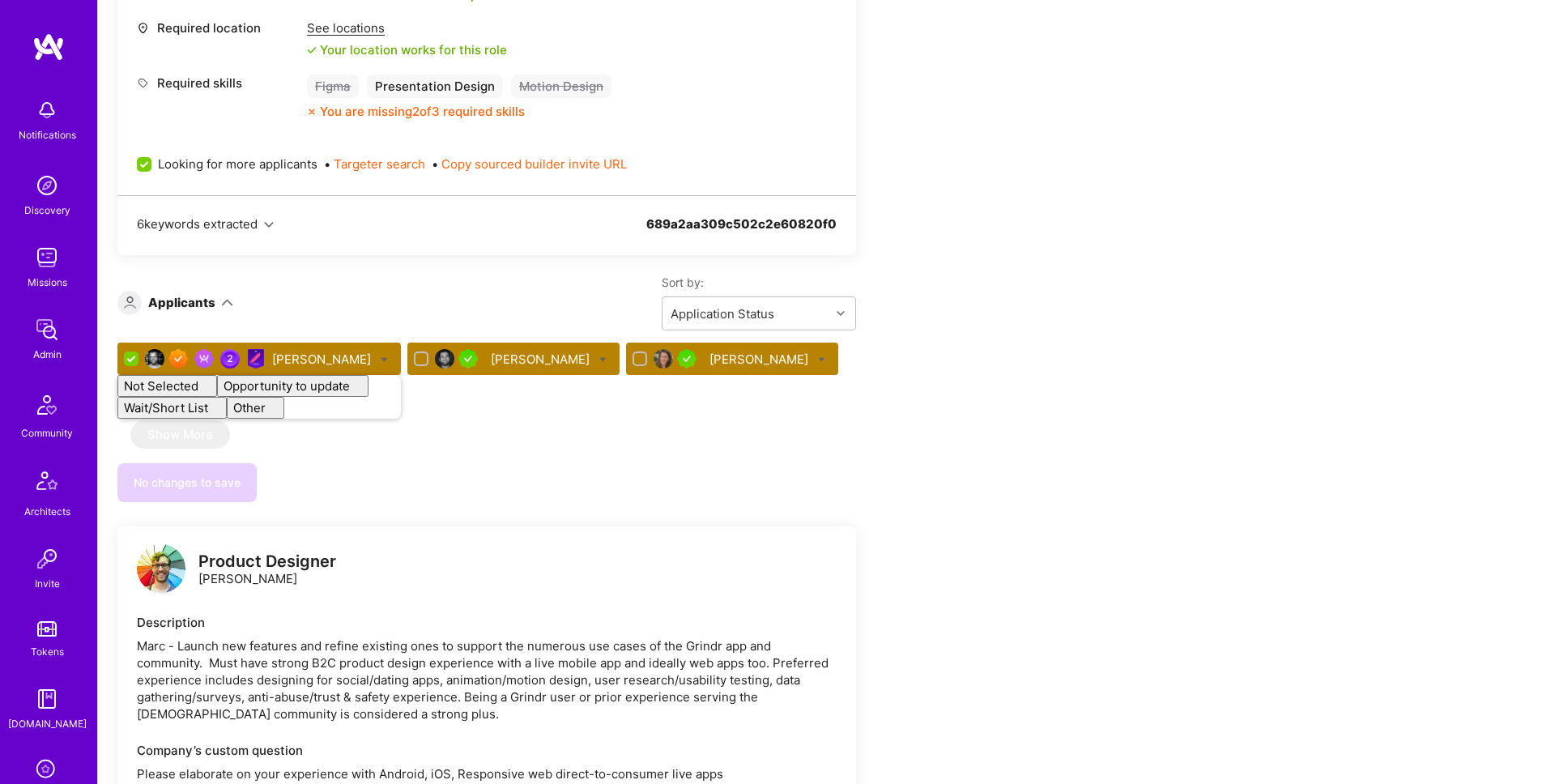
checkbox input "false"
drag, startPoint x: 671, startPoint y: 472, endPoint x: 625, endPoint y: 473, distance: 46.0
click at [660, 472] on div "No changes to save" at bounding box center [486, 482] width 739 height 39
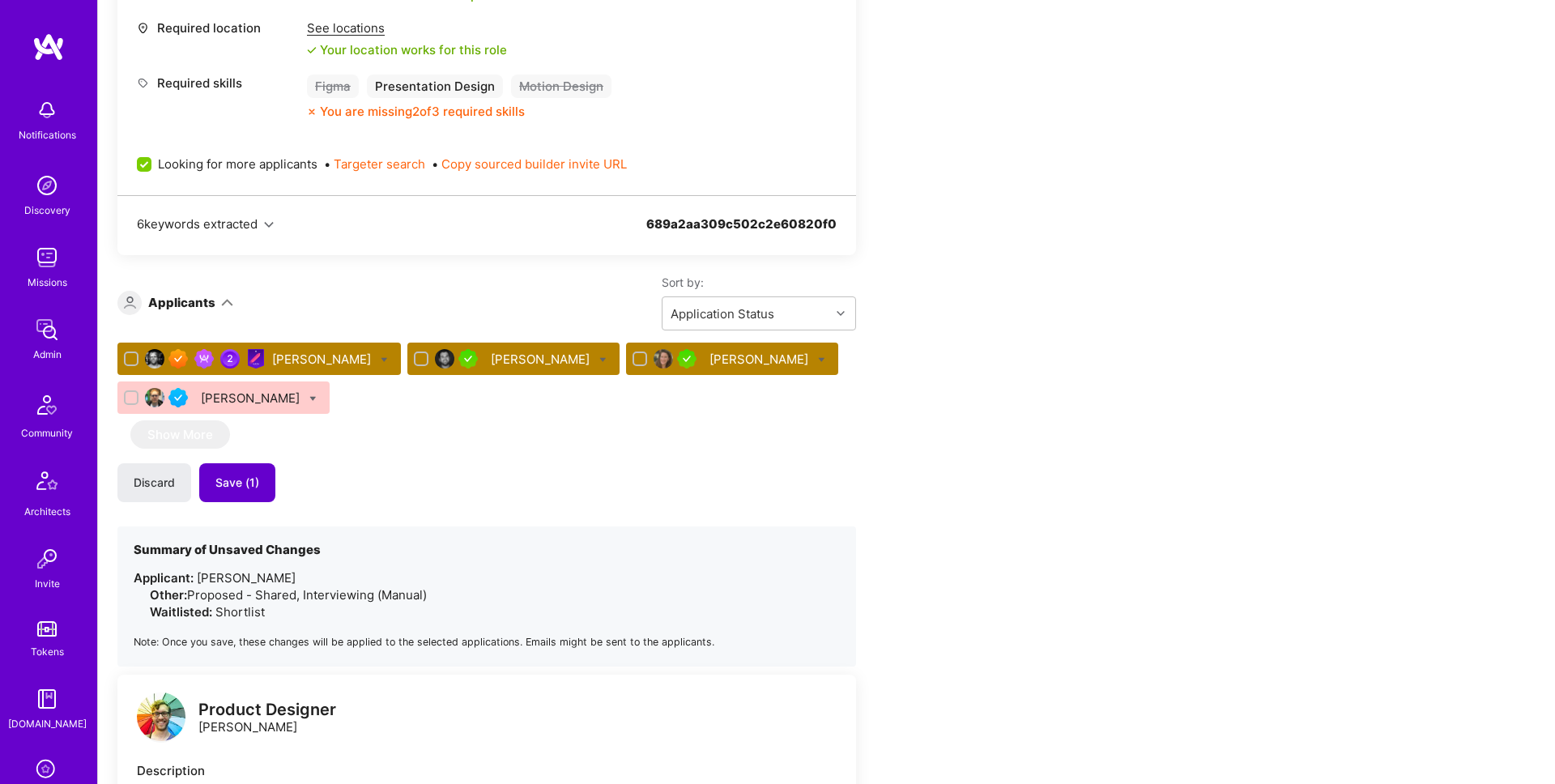
click at [229, 486] on span "Save (1)" at bounding box center [237, 483] width 44 height 16
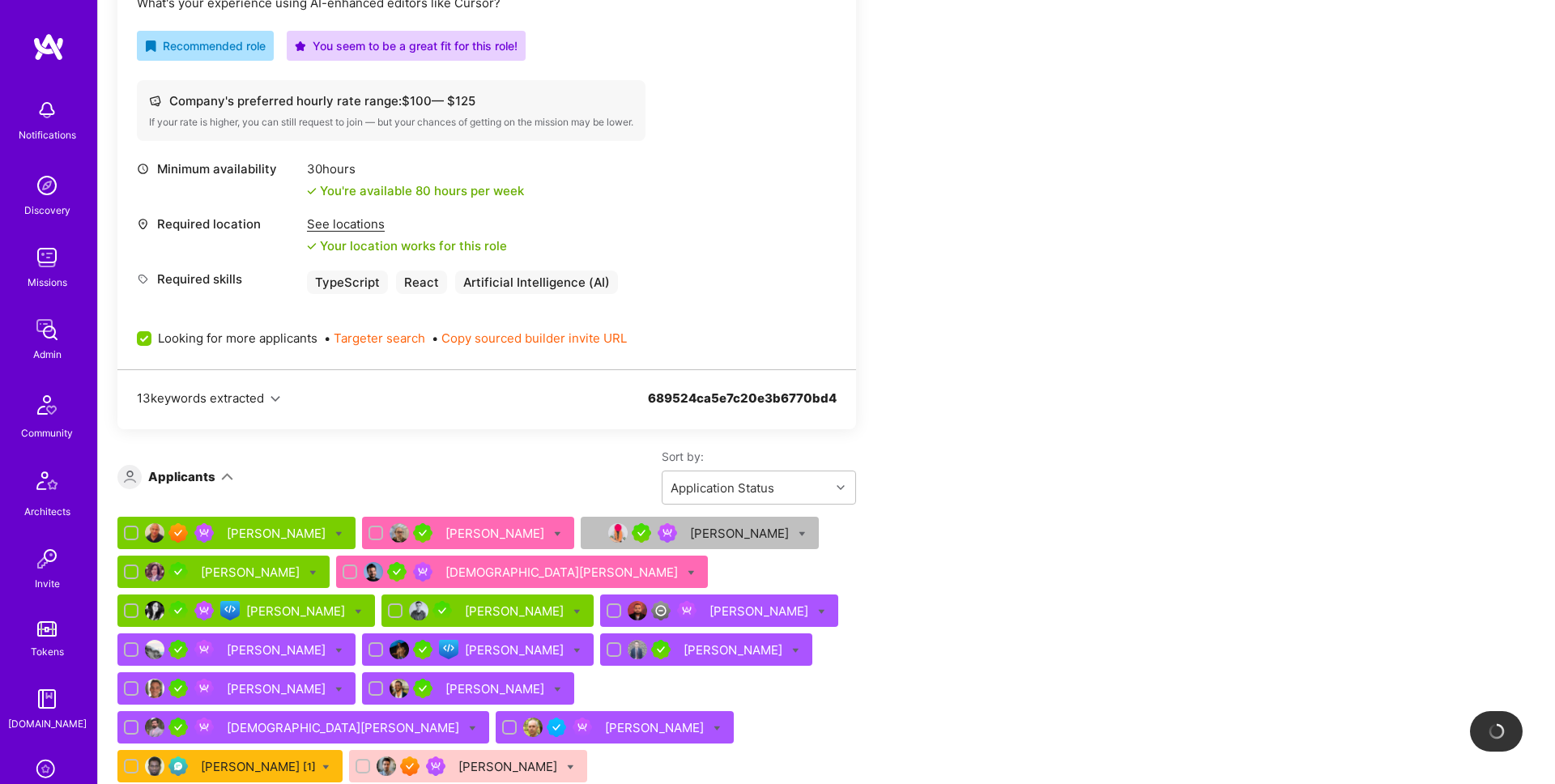
scroll to position [1033, 0]
